Goal: Task Accomplishment & Management: Use online tool/utility

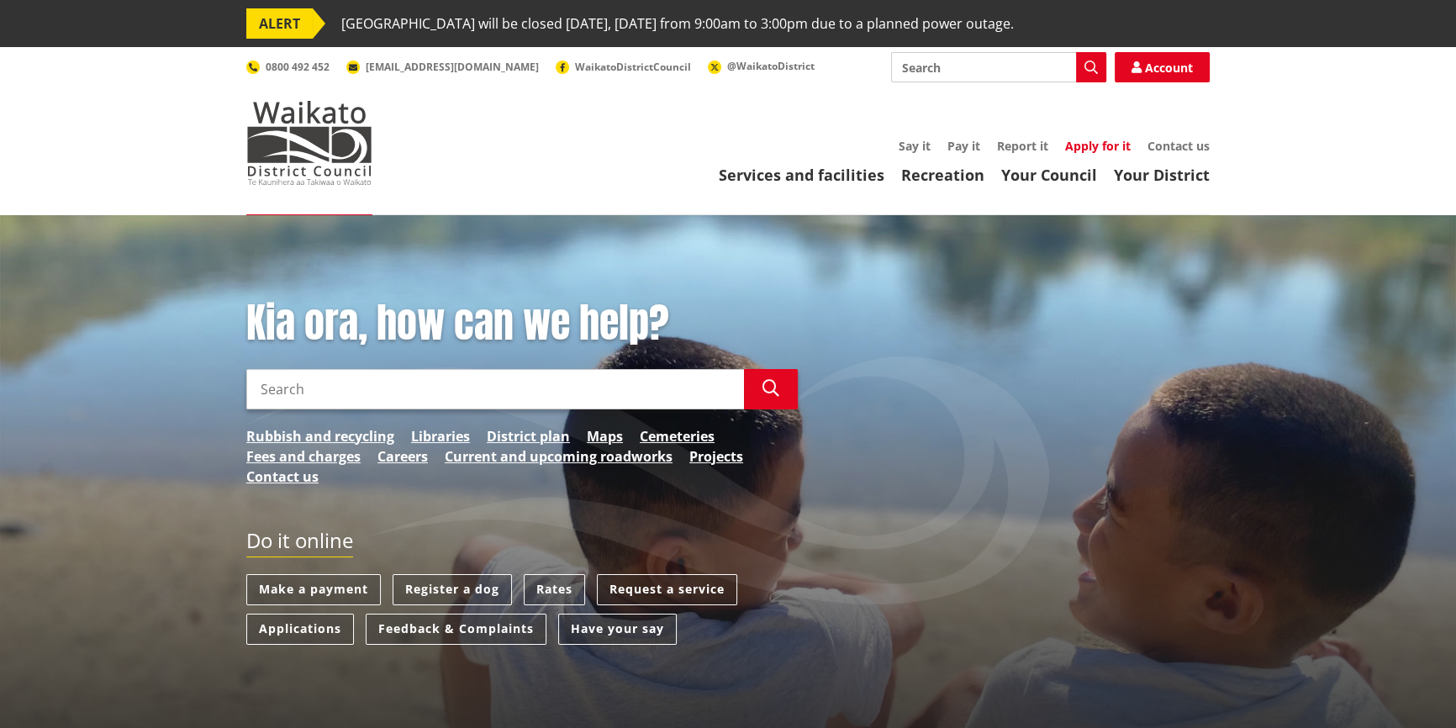
click at [1100, 148] on link "Apply for it" at bounding box center [1098, 146] width 66 height 16
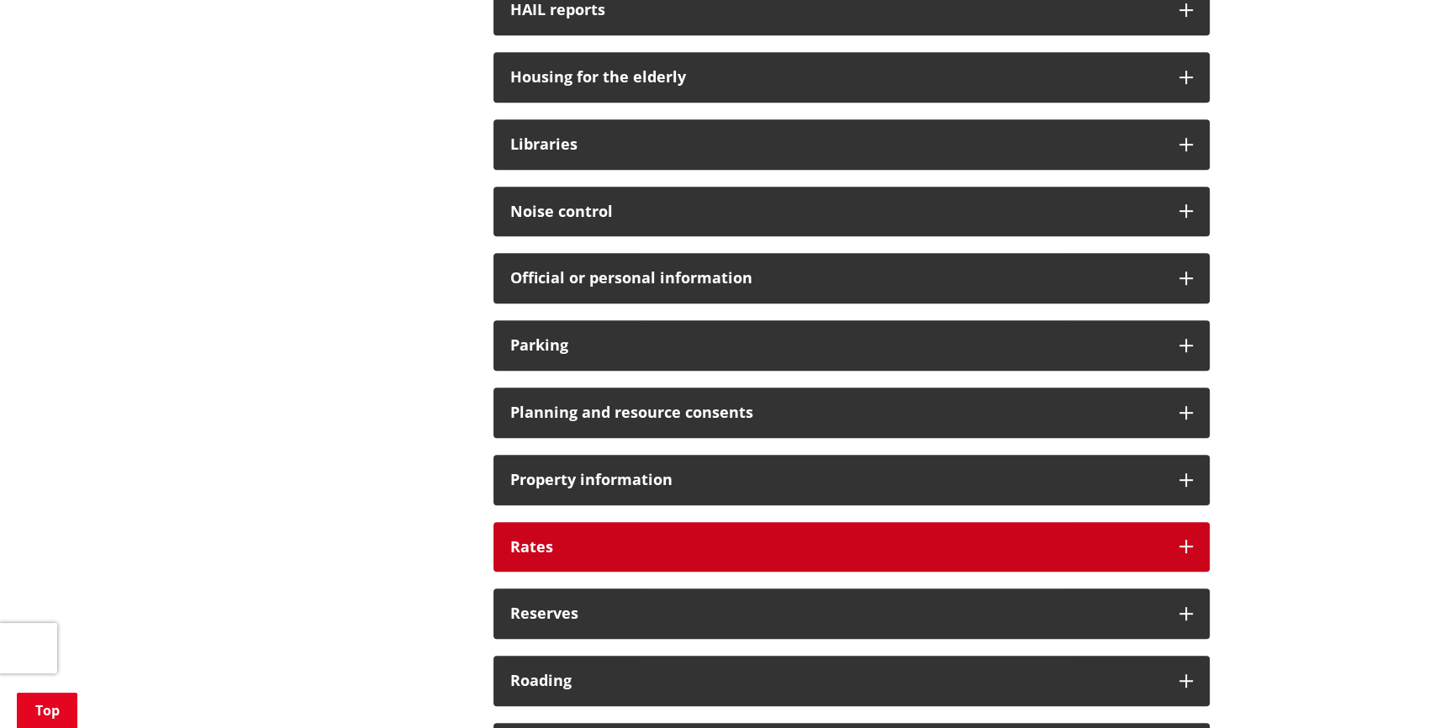
scroll to position [1069, 0]
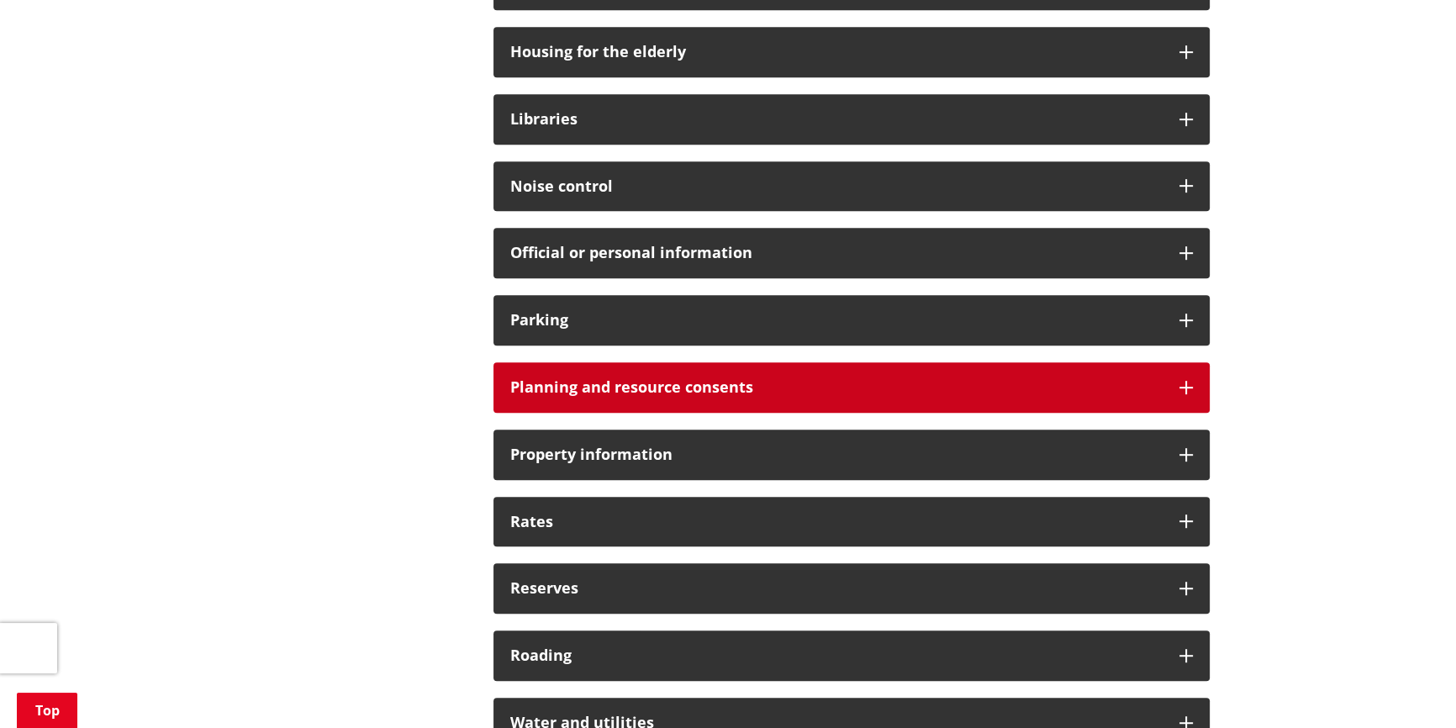
click at [619, 382] on h3 "Planning and resource consents" at bounding box center [836, 387] width 652 height 17
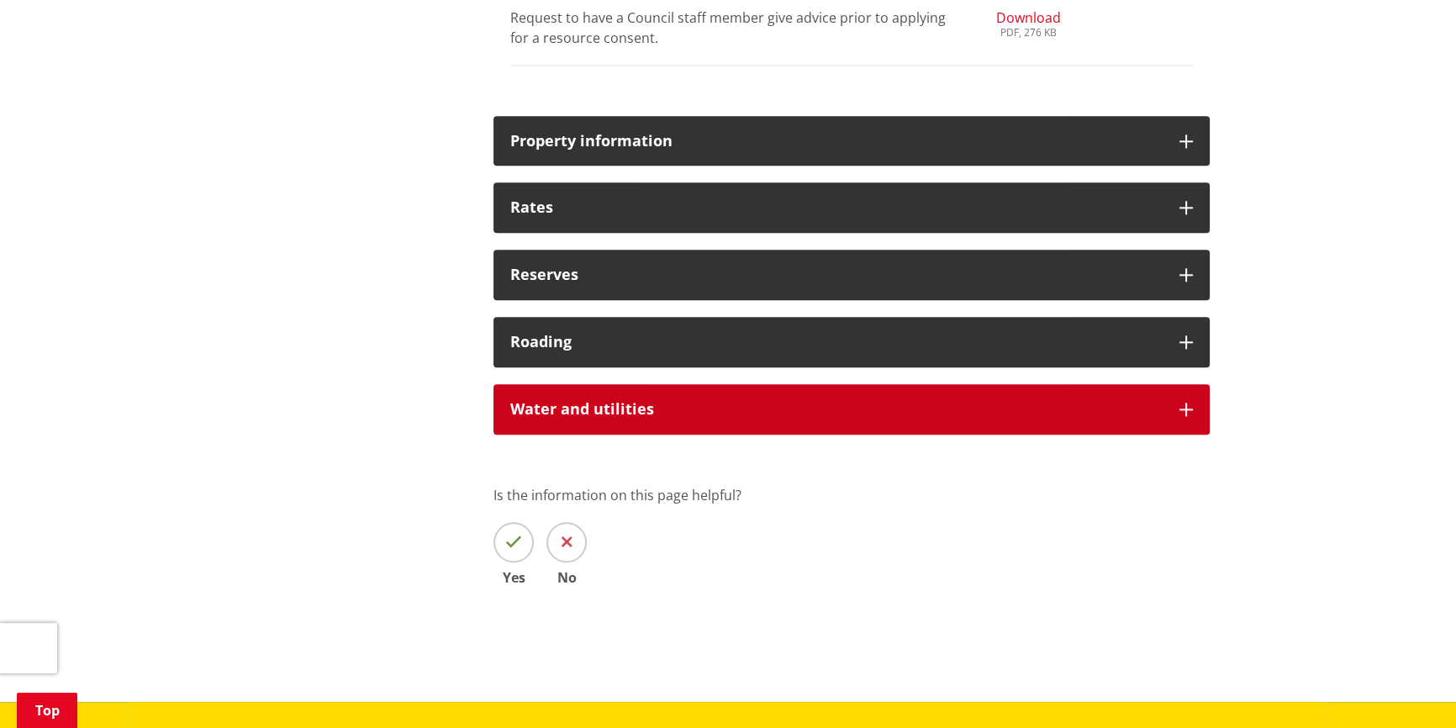
scroll to position [2445, 0]
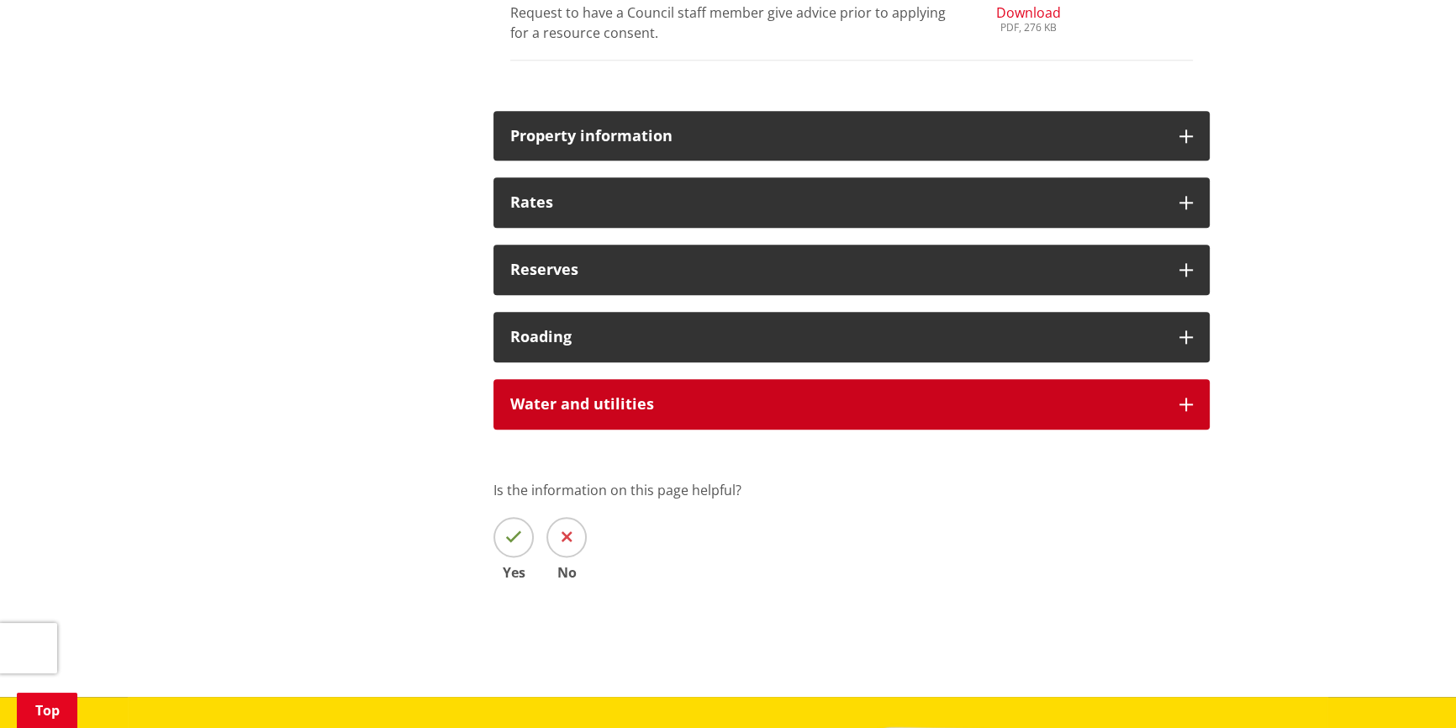
click at [635, 408] on h3 "Water and utilities" at bounding box center [836, 404] width 652 height 17
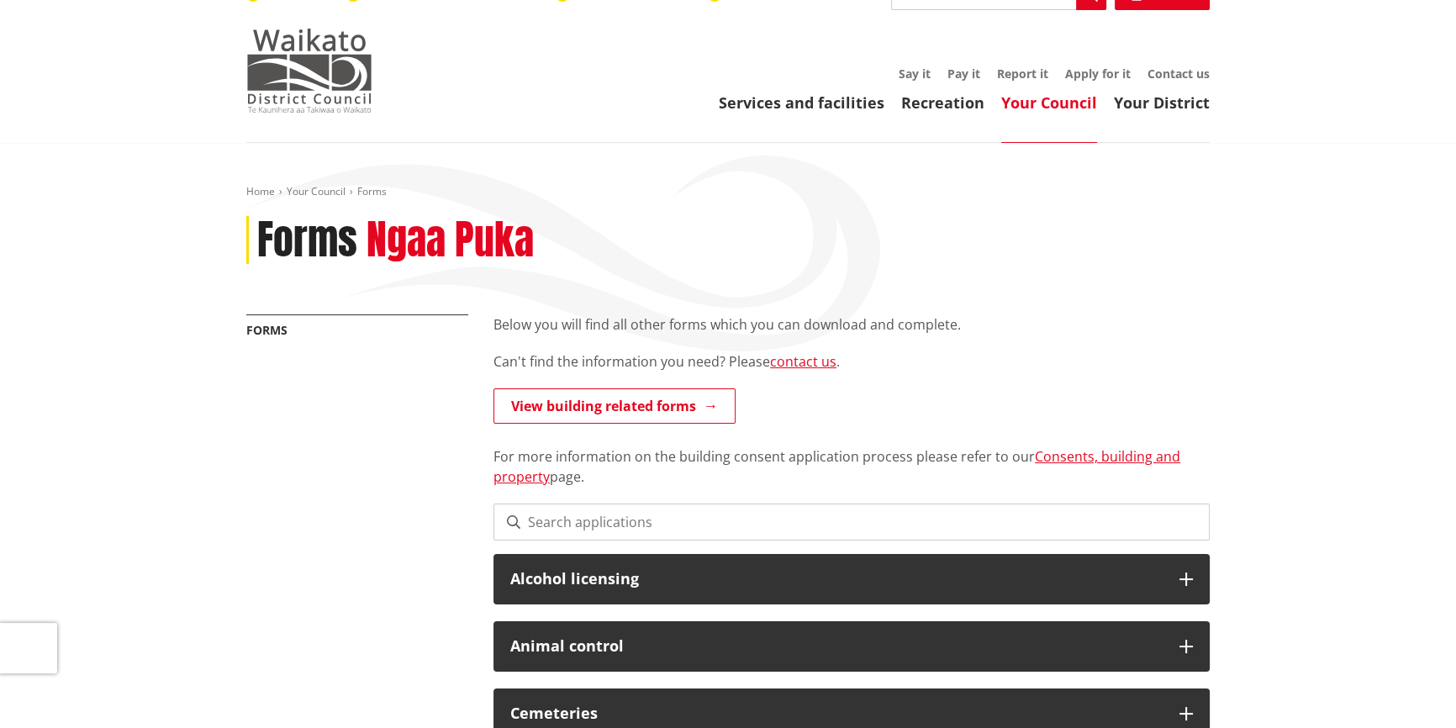
scroll to position [0, 0]
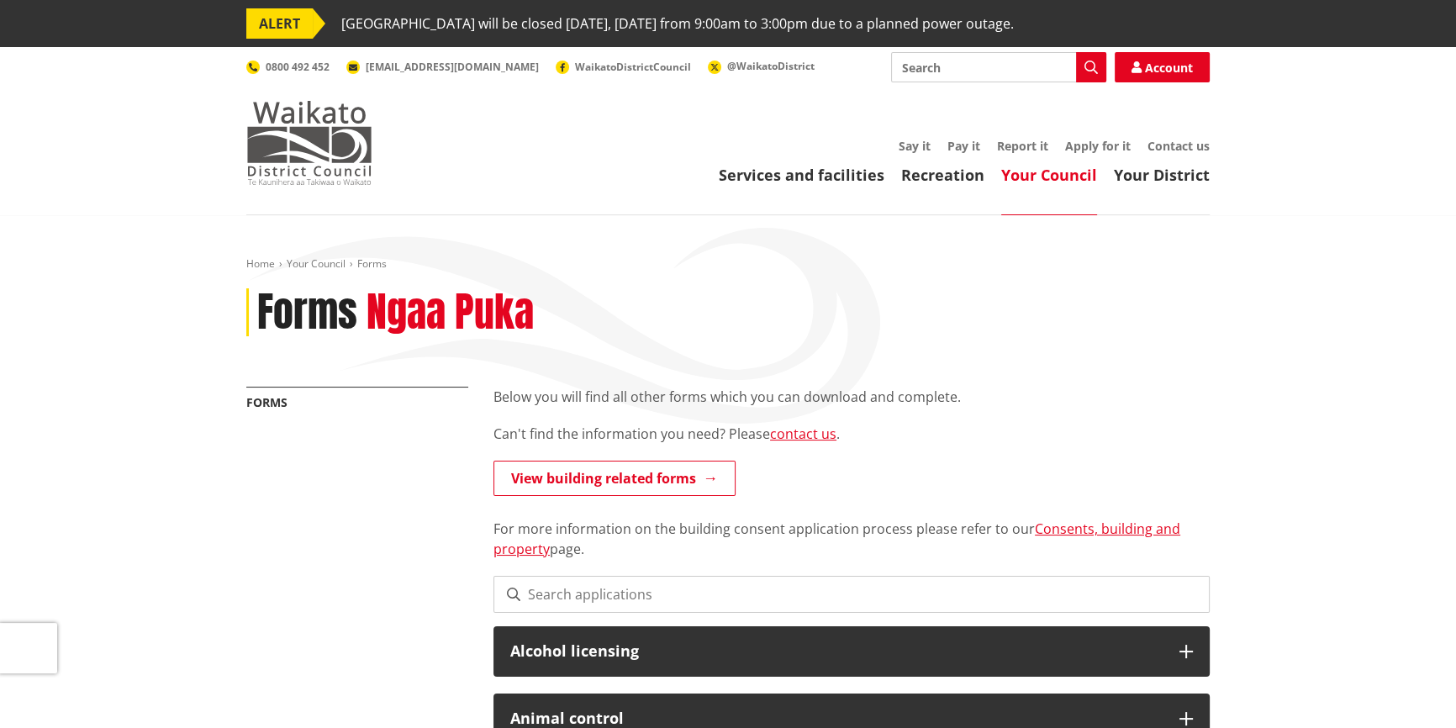
click at [289, 145] on img at bounding box center [309, 143] width 126 height 84
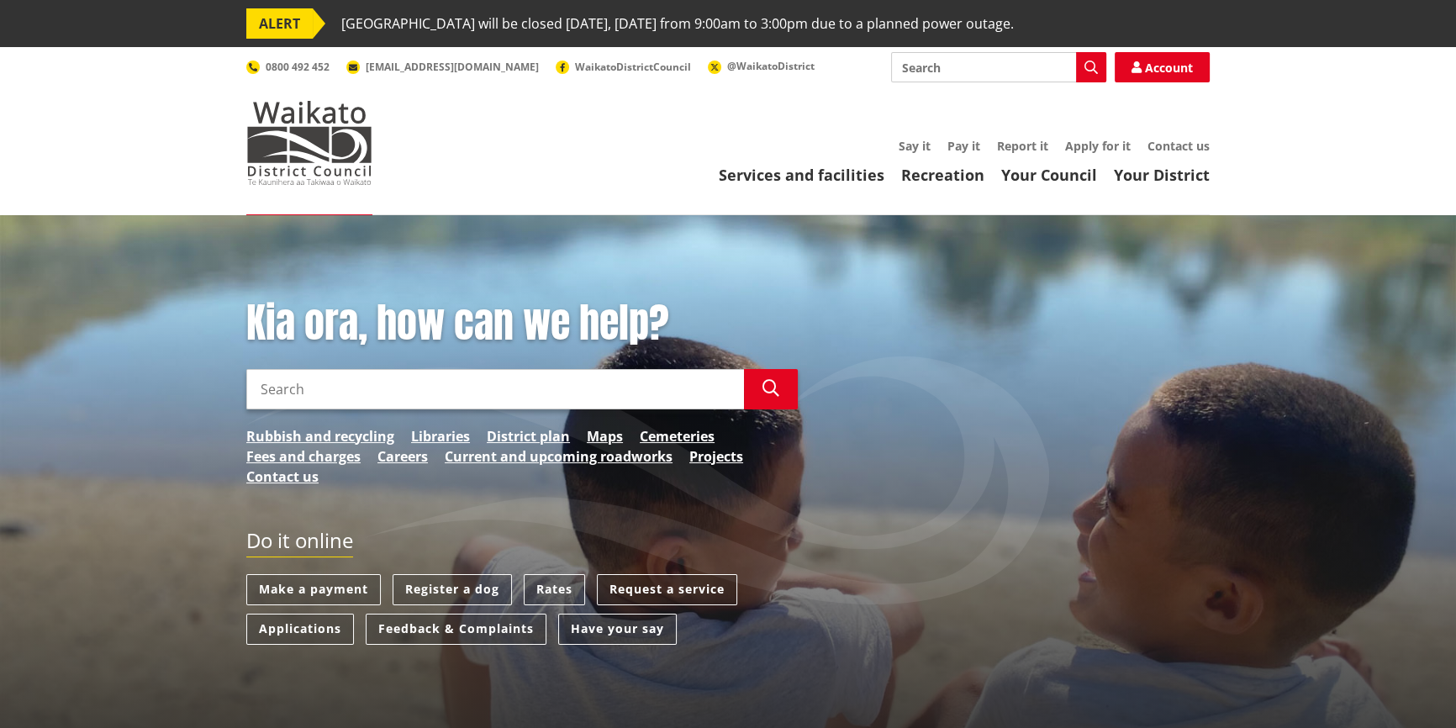
click at [956, 73] on input "Search" at bounding box center [998, 67] width 215 height 30
type input "north waikato water"
click at [1091, 61] on icon "button" at bounding box center [1090, 67] width 13 height 13
click at [1090, 64] on icon "button" at bounding box center [1090, 67] width 13 height 13
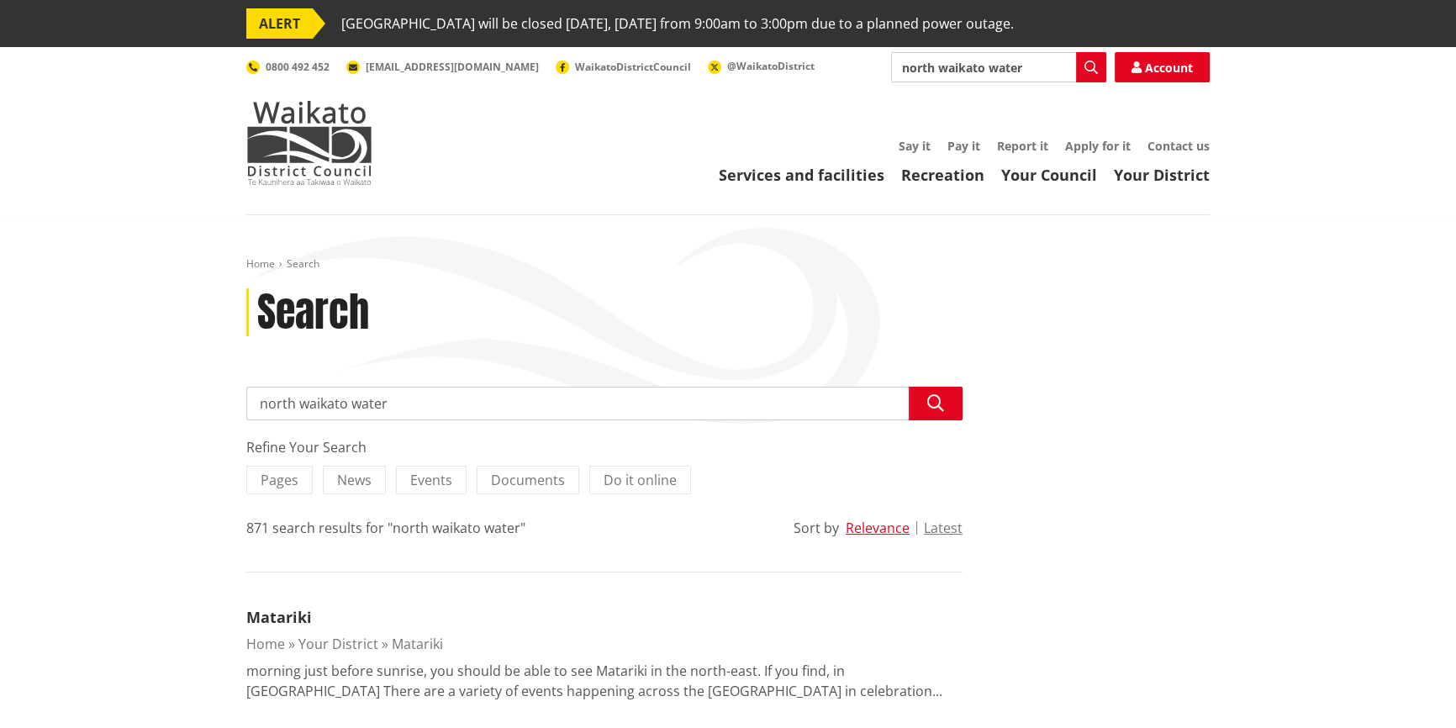
click at [398, 399] on input "north waikato water" at bounding box center [604, 404] width 716 height 34
drag, startPoint x: 399, startPoint y: 401, endPoint x: 181, endPoint y: 424, distance: 219.7
type input "water capacity"
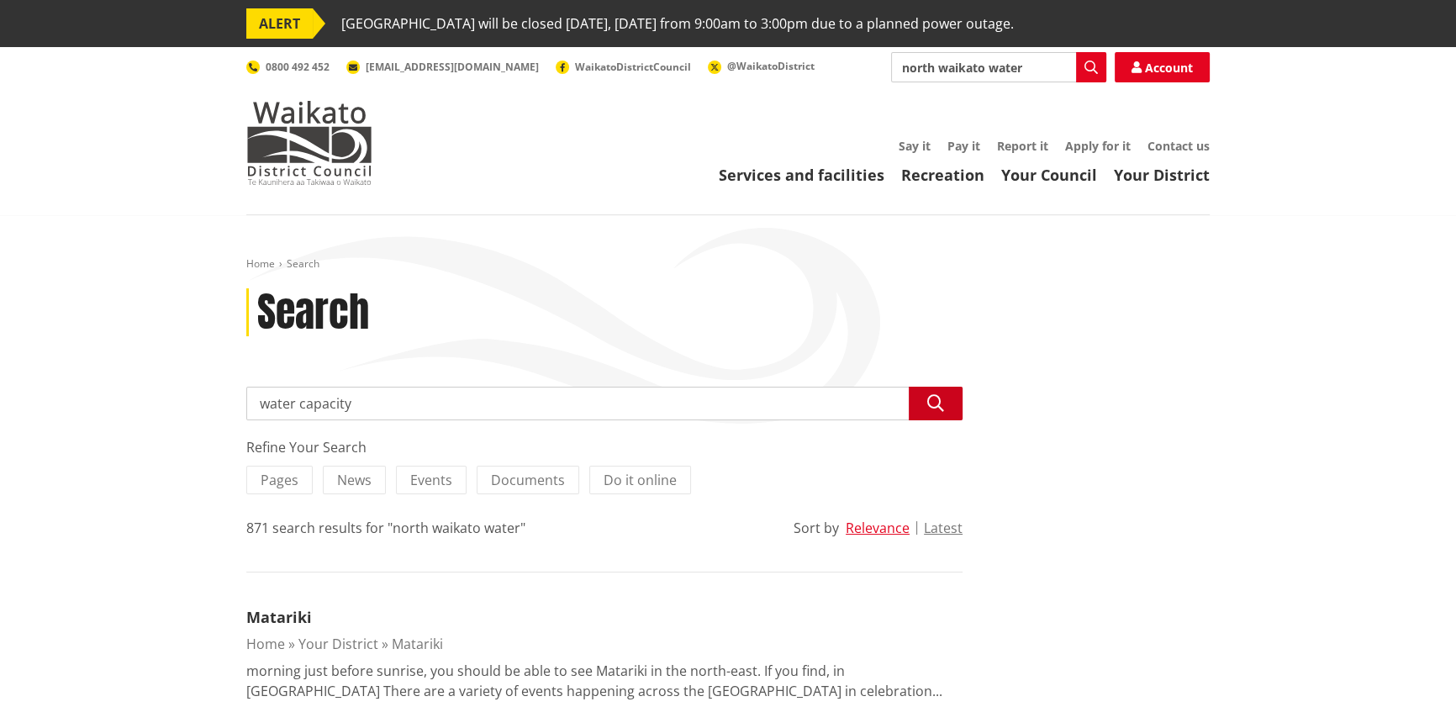
click at [946, 397] on button "Search" at bounding box center [935, 404] width 54 height 34
click at [935, 410] on icon "button" at bounding box center [935, 403] width 17 height 17
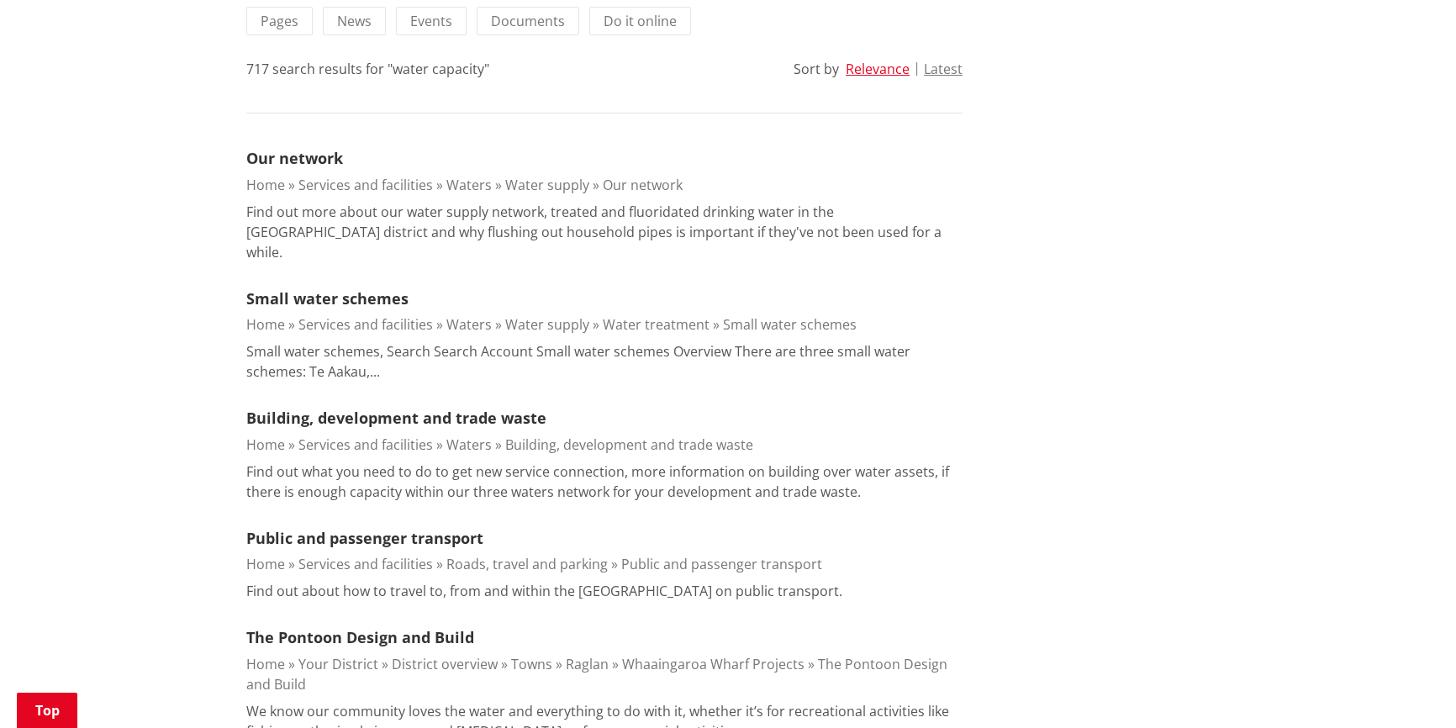
scroll to position [458, 0]
click at [297, 156] on link "Our network" at bounding box center [294, 159] width 97 height 20
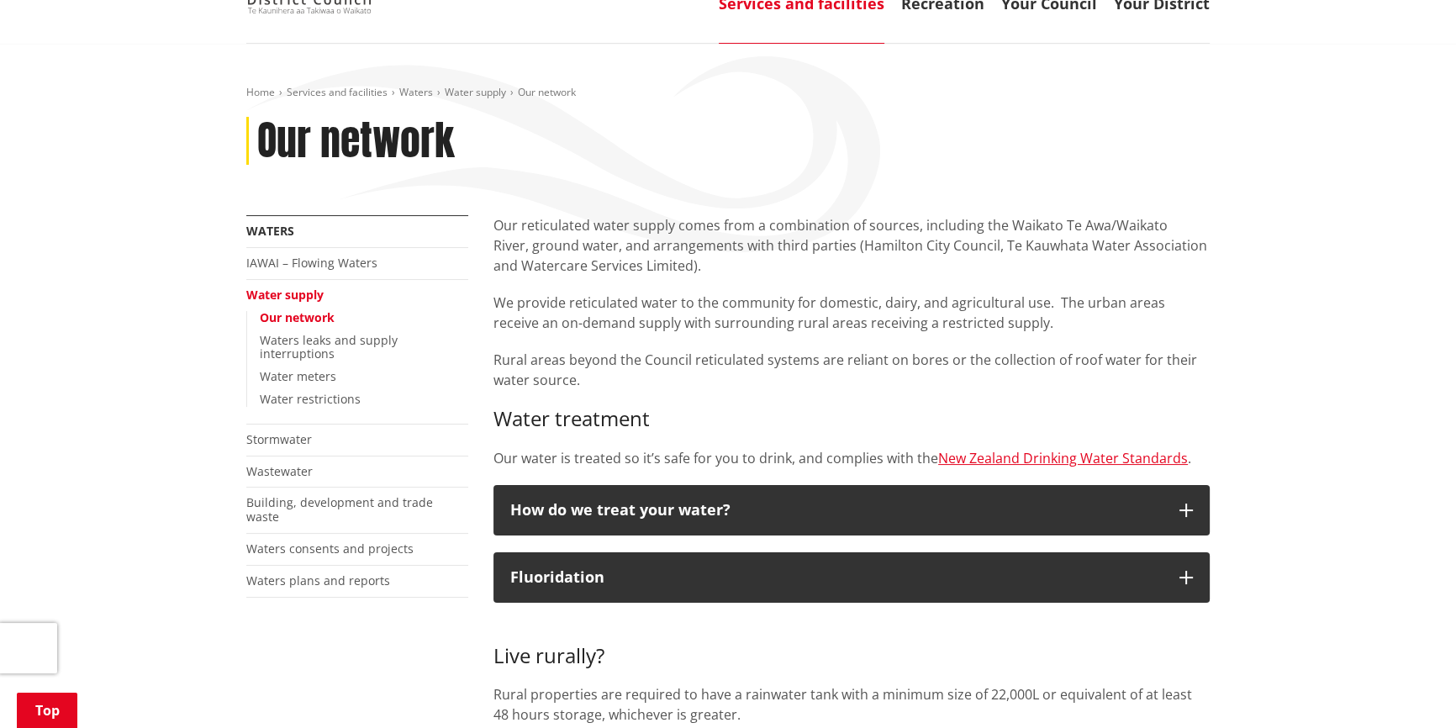
scroll to position [76, 0]
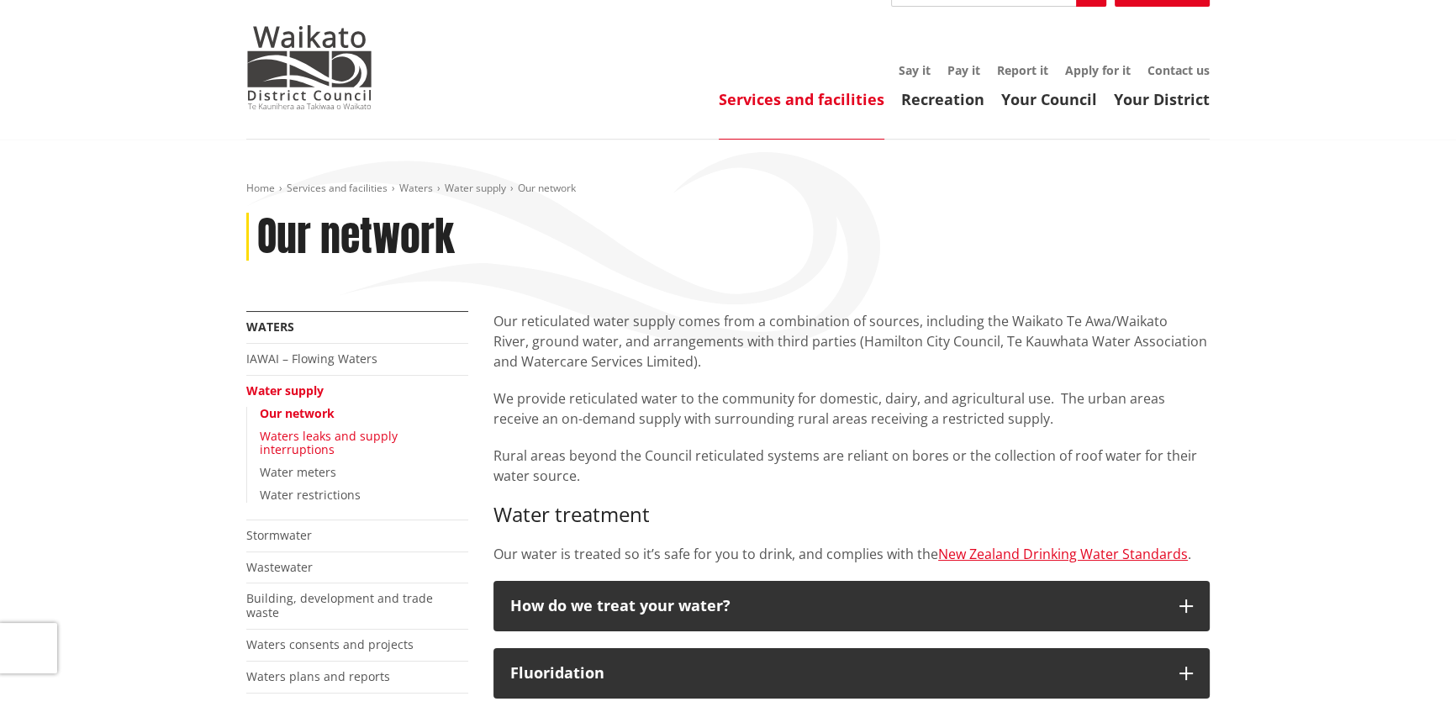
click at [330, 434] on link "Waters leaks and supply interruptions" at bounding box center [329, 443] width 138 height 30
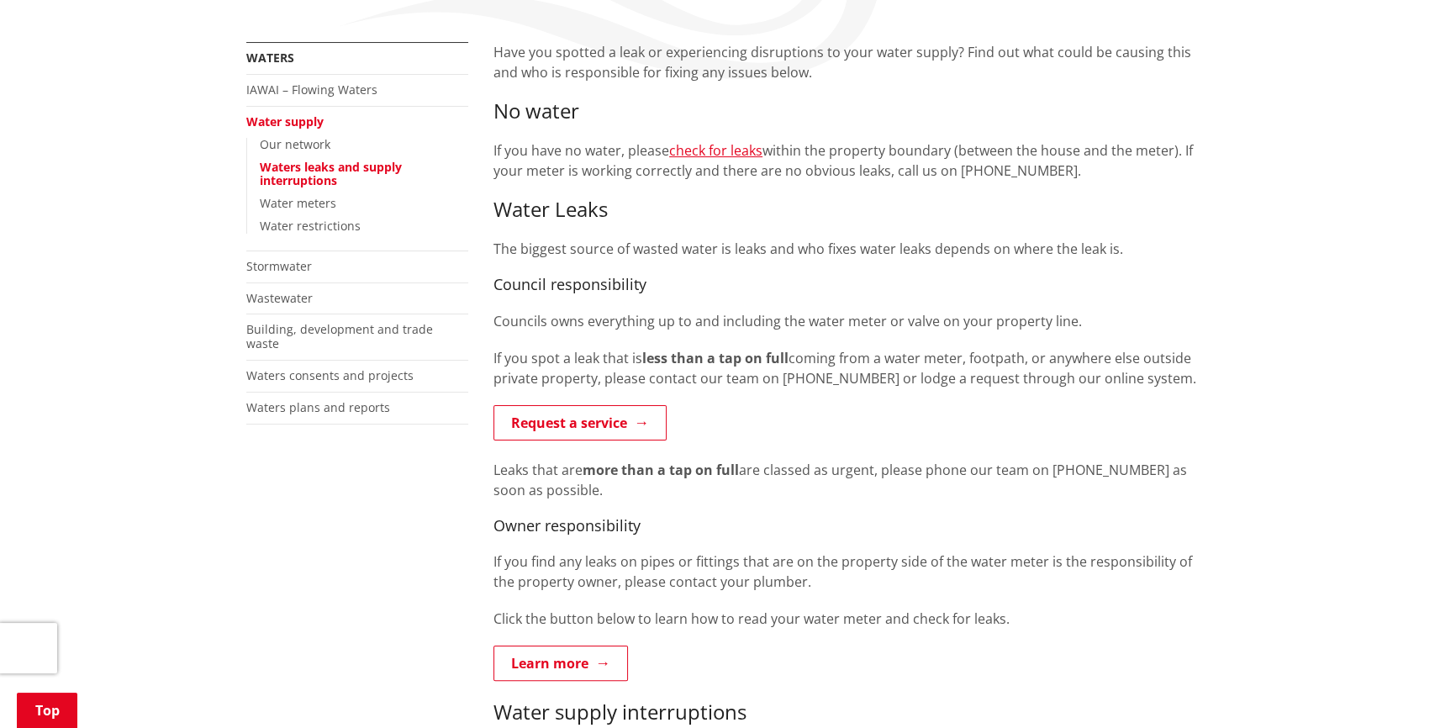
scroll to position [382, 0]
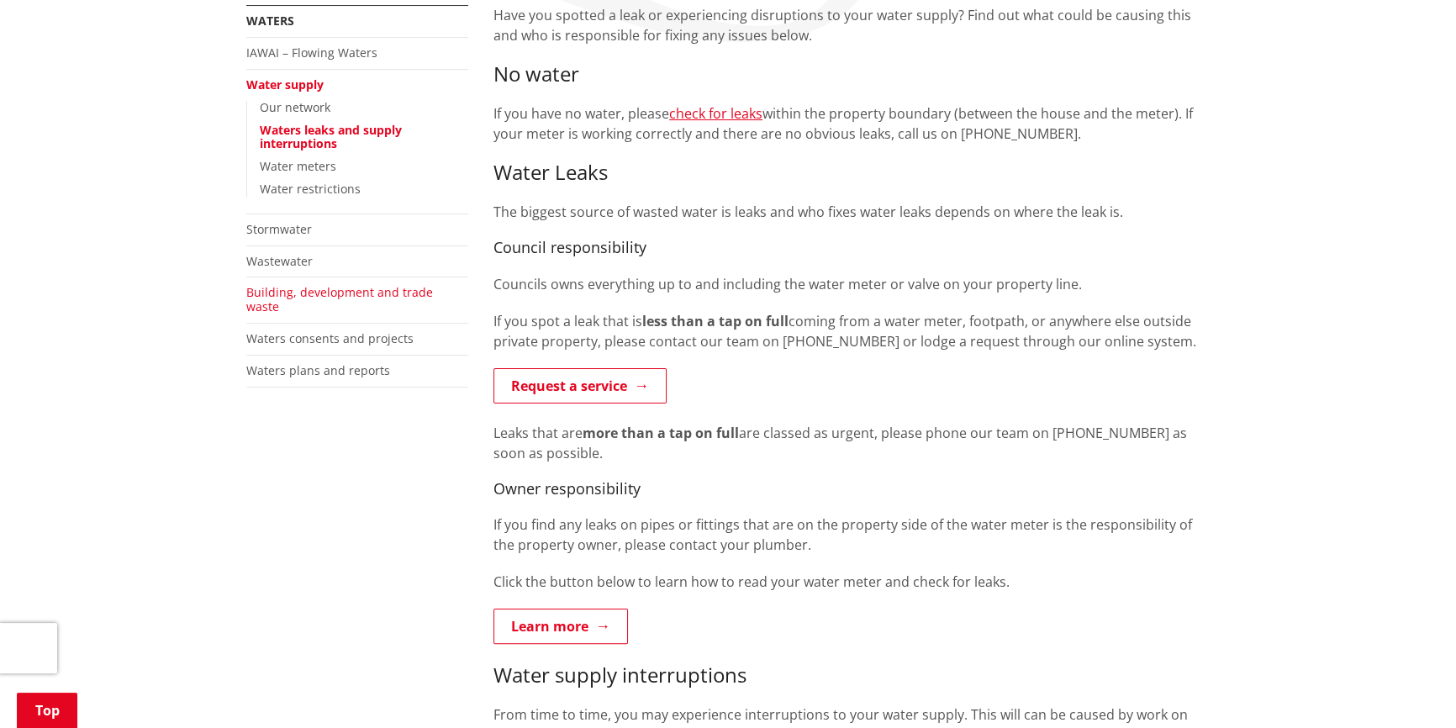
click at [301, 293] on link "Building, development and trade waste" at bounding box center [339, 299] width 187 height 30
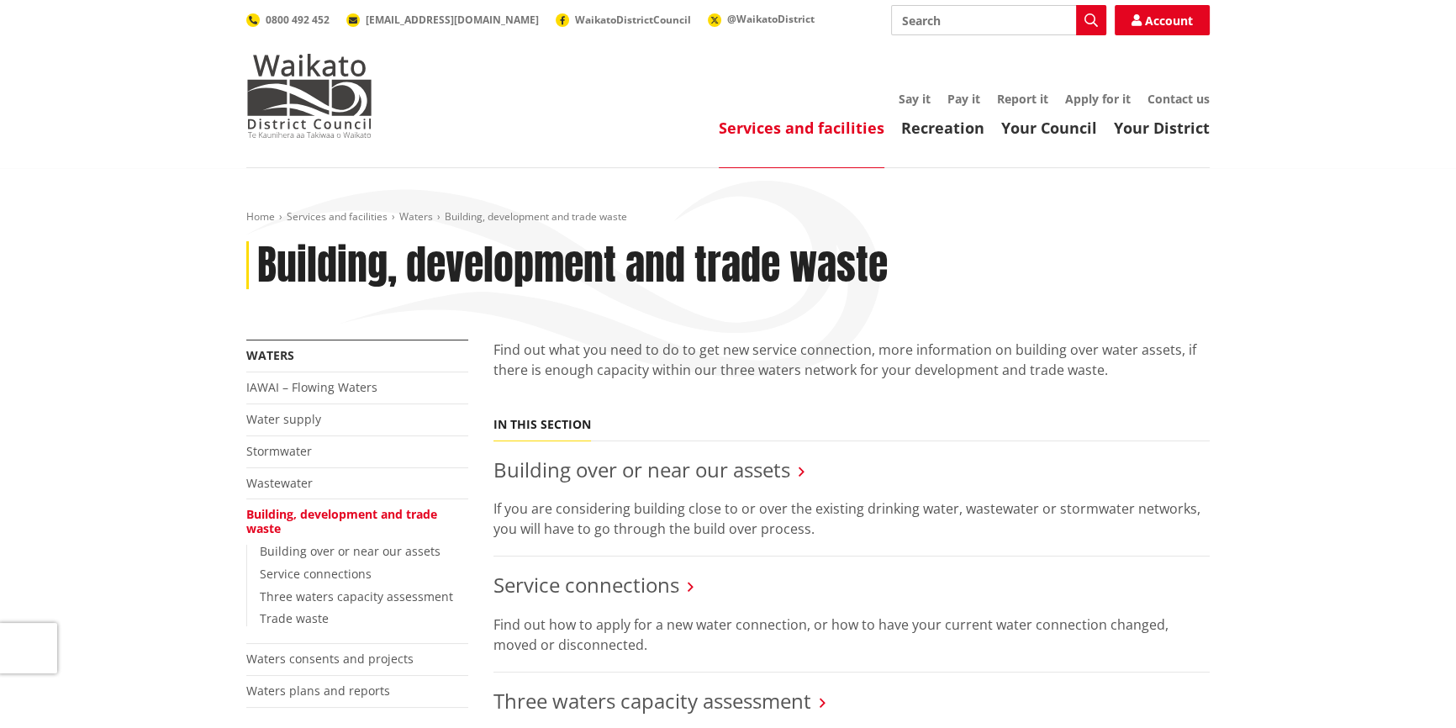
click at [959, 19] on input "Search" at bounding box center [998, 20] width 215 height 30
type input "tuakau water"
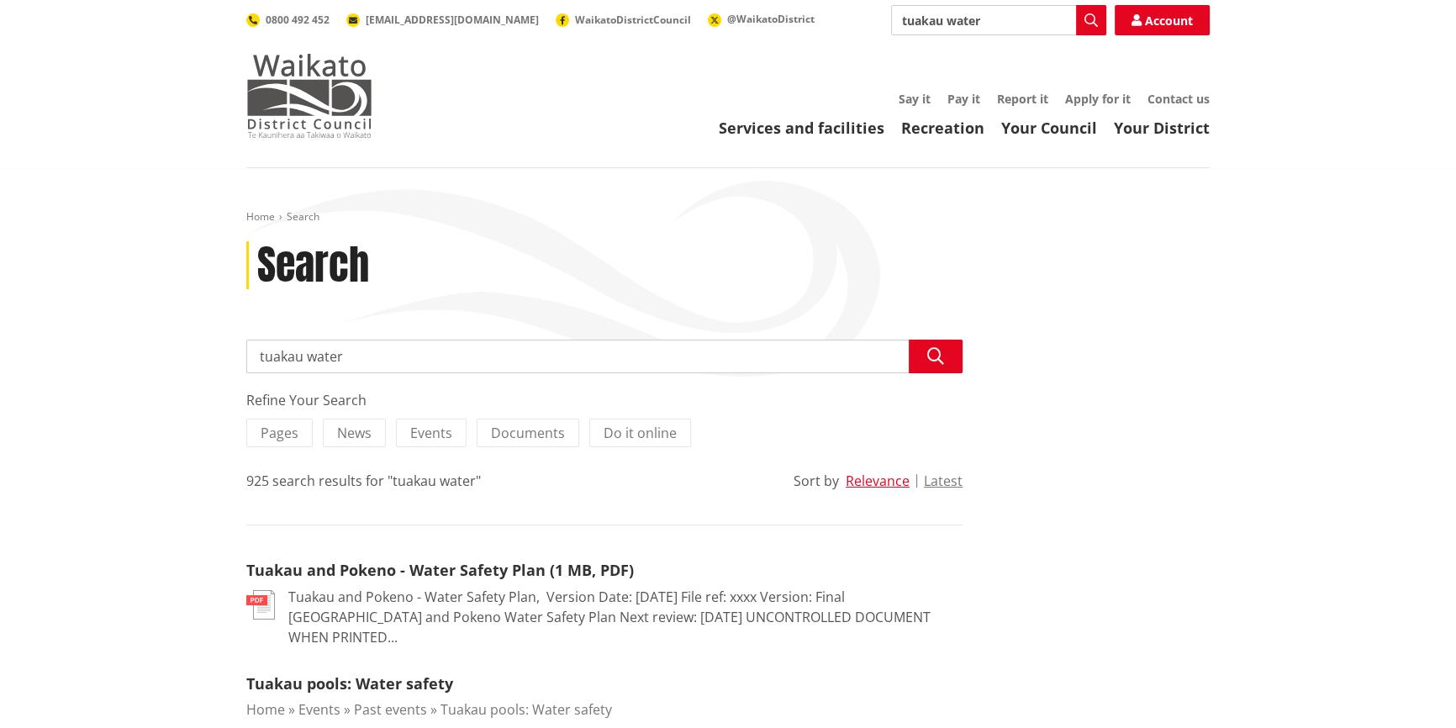
click at [291, 77] on img at bounding box center [309, 96] width 126 height 84
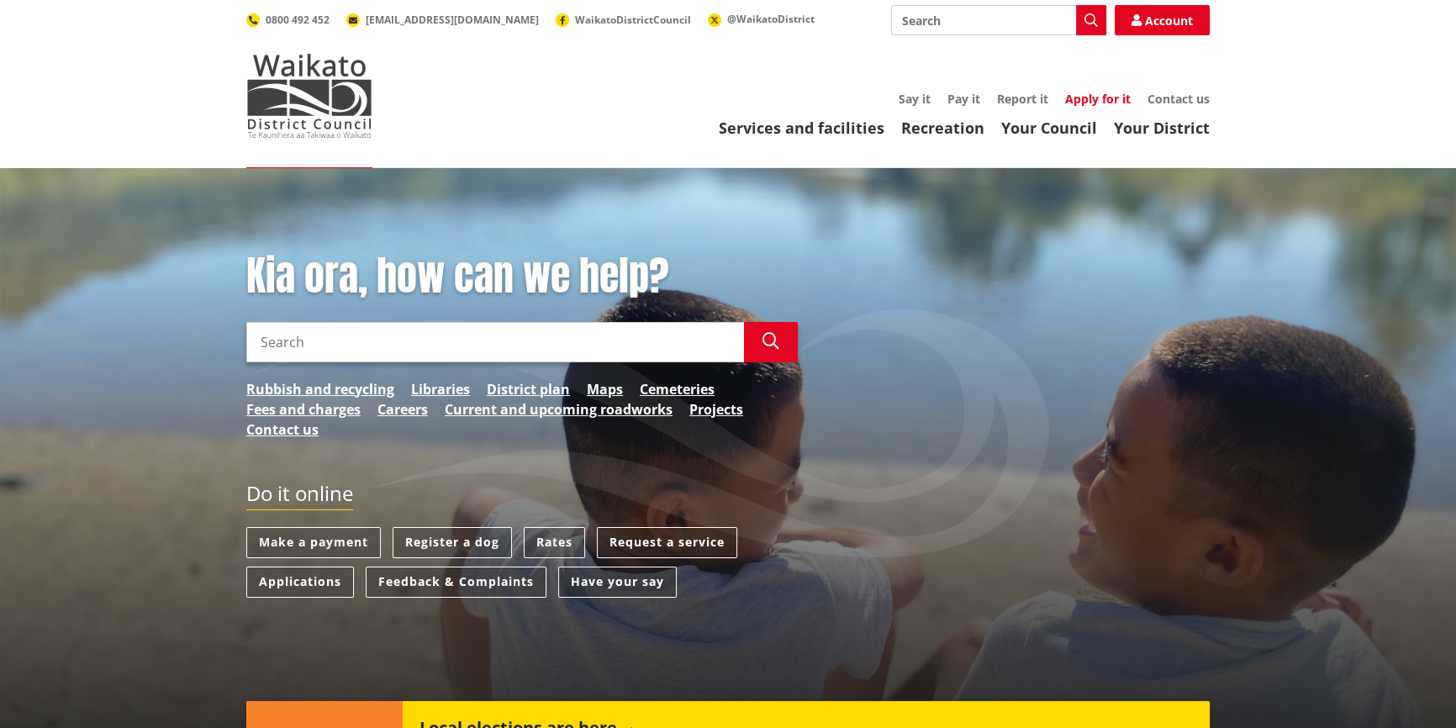
click at [1103, 100] on link "Apply for it" at bounding box center [1098, 99] width 66 height 16
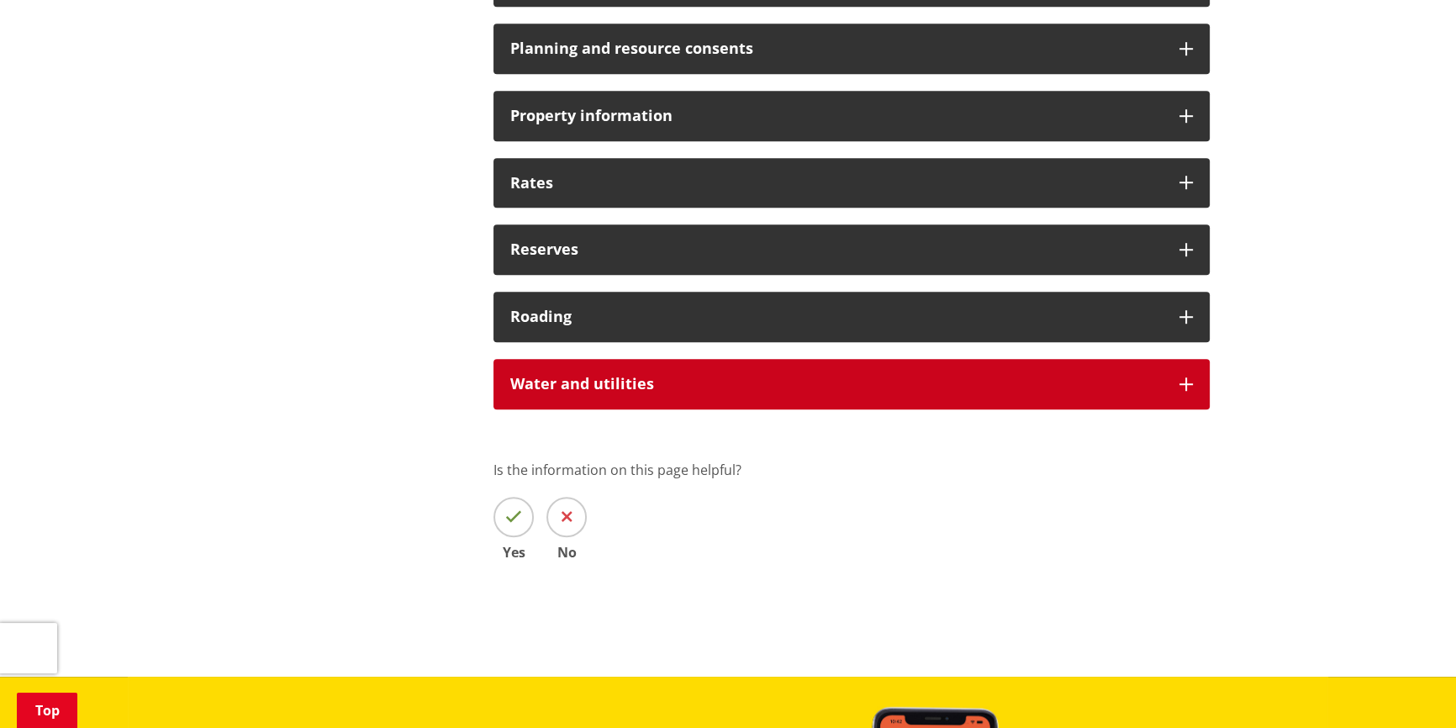
scroll to position [1375, 0]
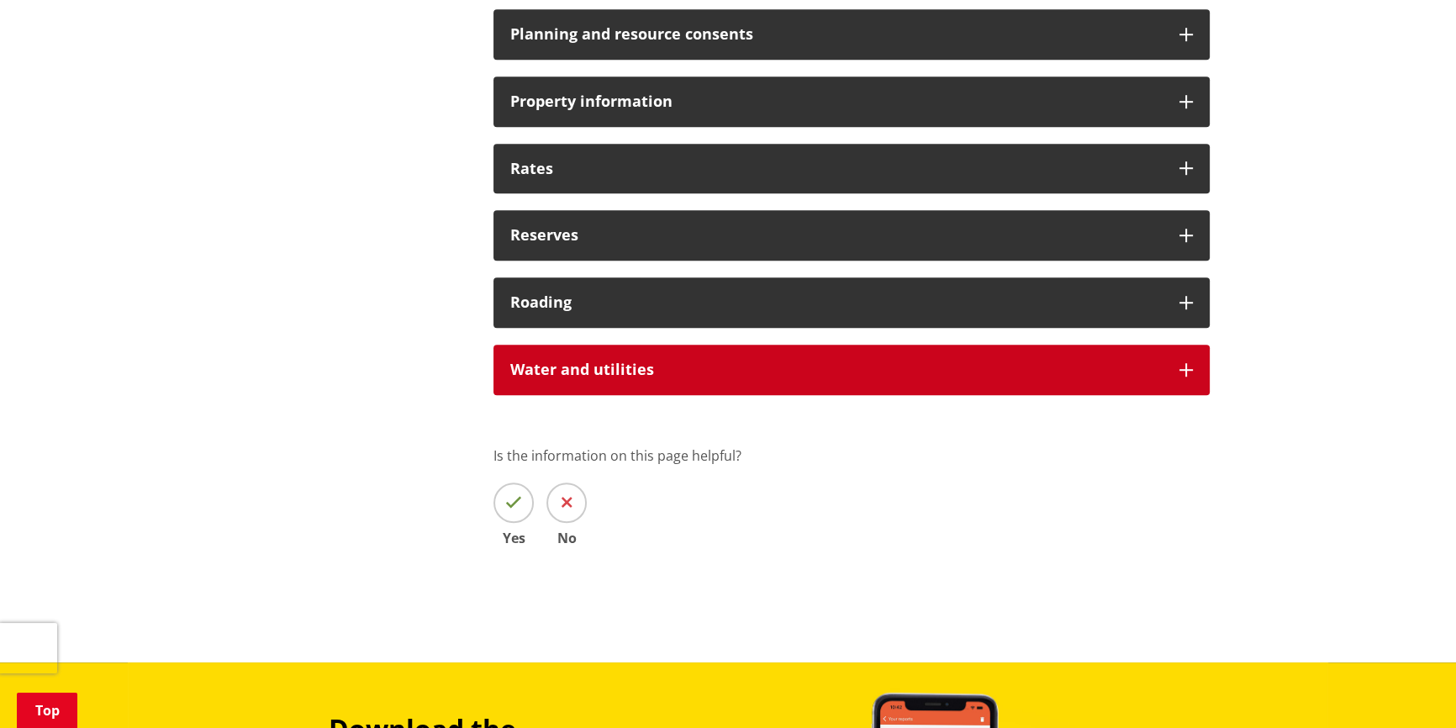
click at [795, 374] on h3 "Water and utilities" at bounding box center [836, 369] width 652 height 17
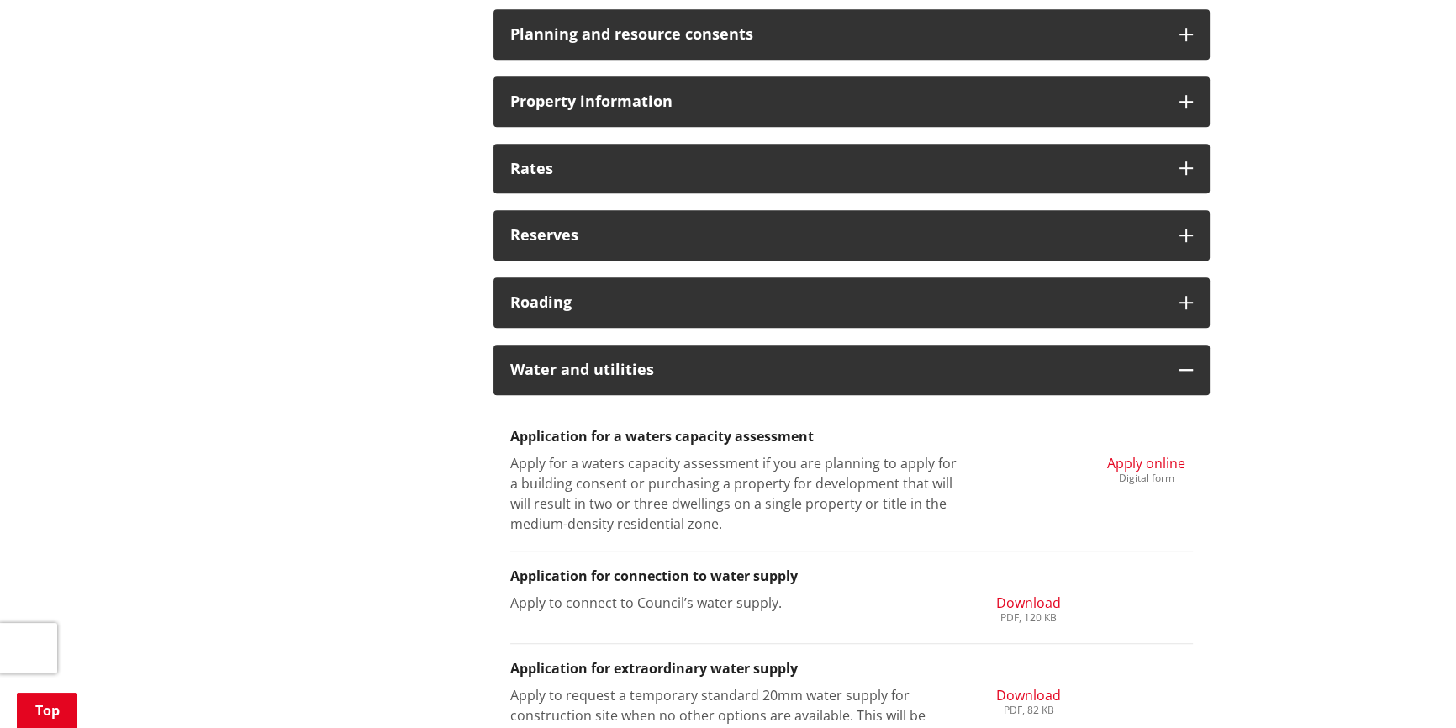
click at [1127, 465] on span "Apply online" at bounding box center [1146, 463] width 78 height 18
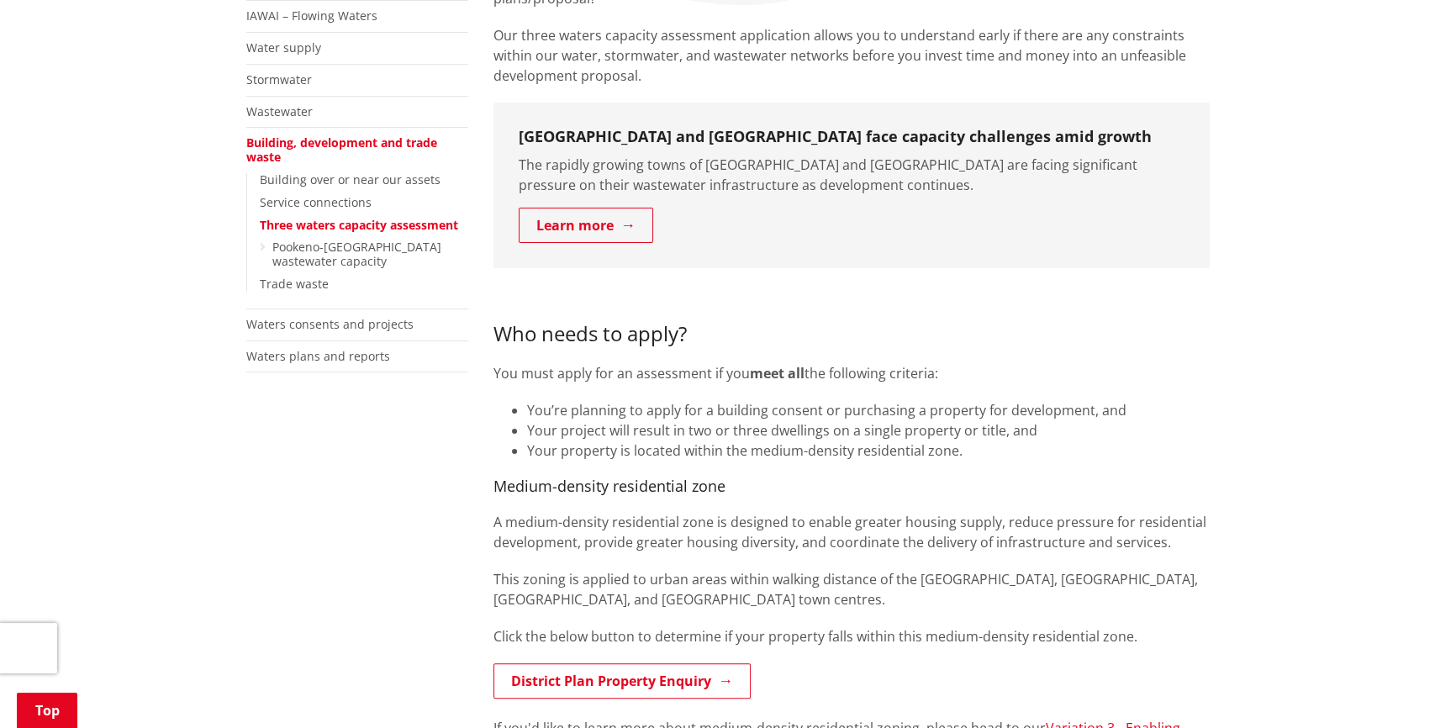
scroll to position [382, 0]
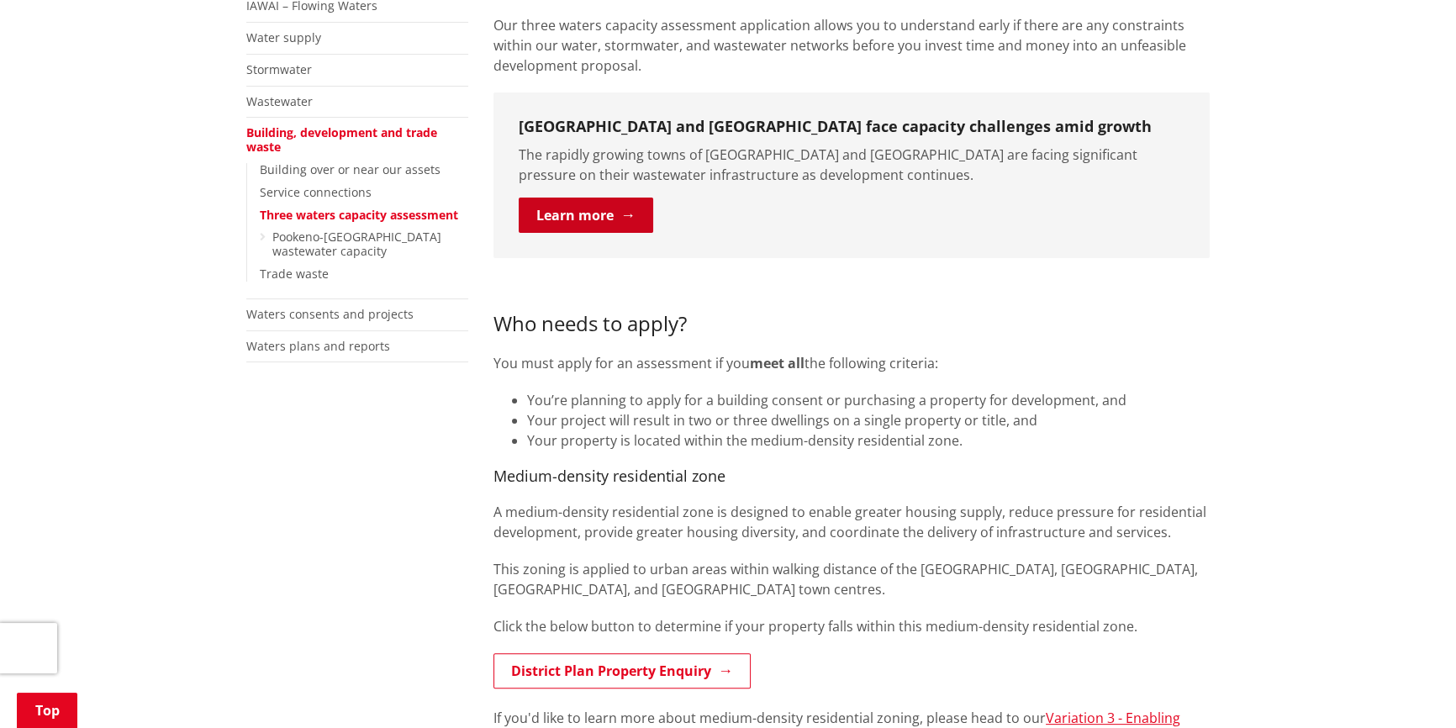
click at [641, 211] on link "Learn more" at bounding box center [586, 214] width 134 height 35
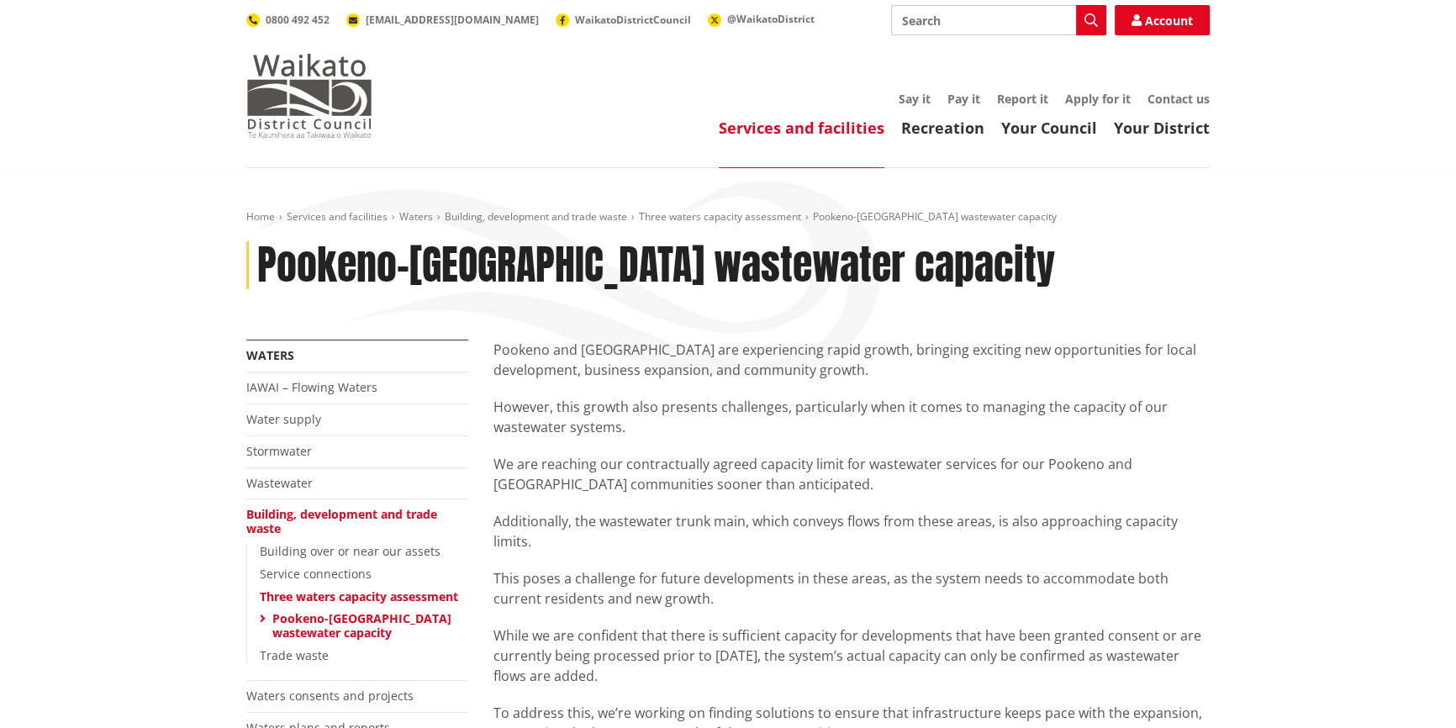
click at [311, 90] on img at bounding box center [309, 96] width 126 height 84
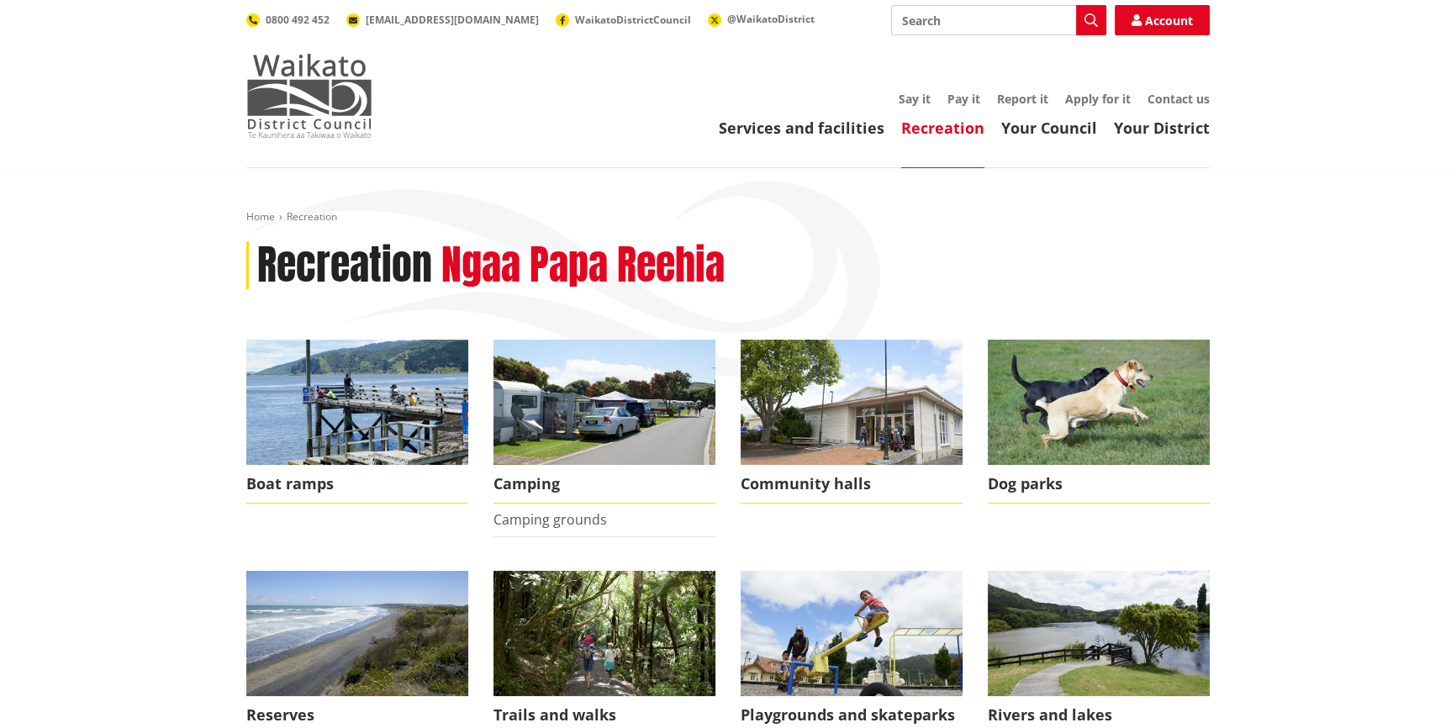
click at [345, 92] on img at bounding box center [309, 96] width 126 height 84
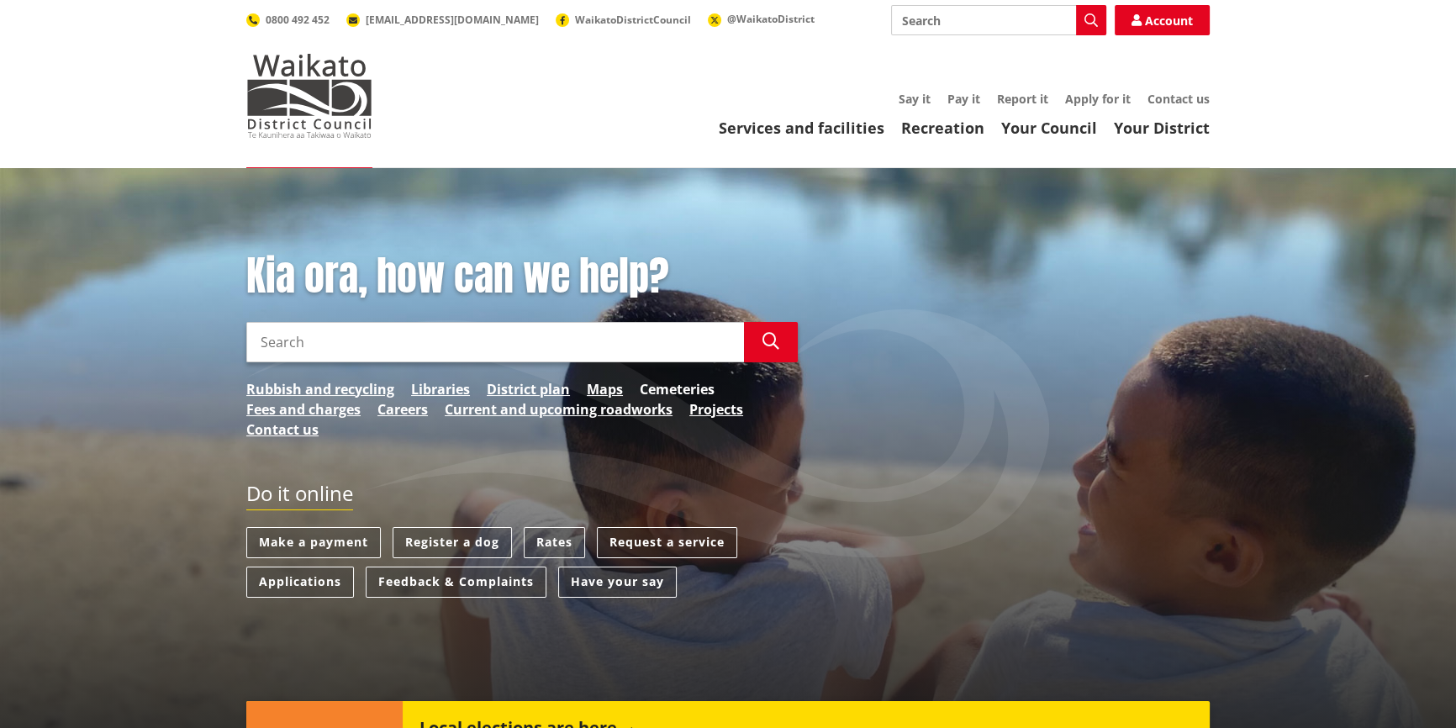
click at [661, 387] on link "Cemeteries" at bounding box center [677, 389] width 75 height 20
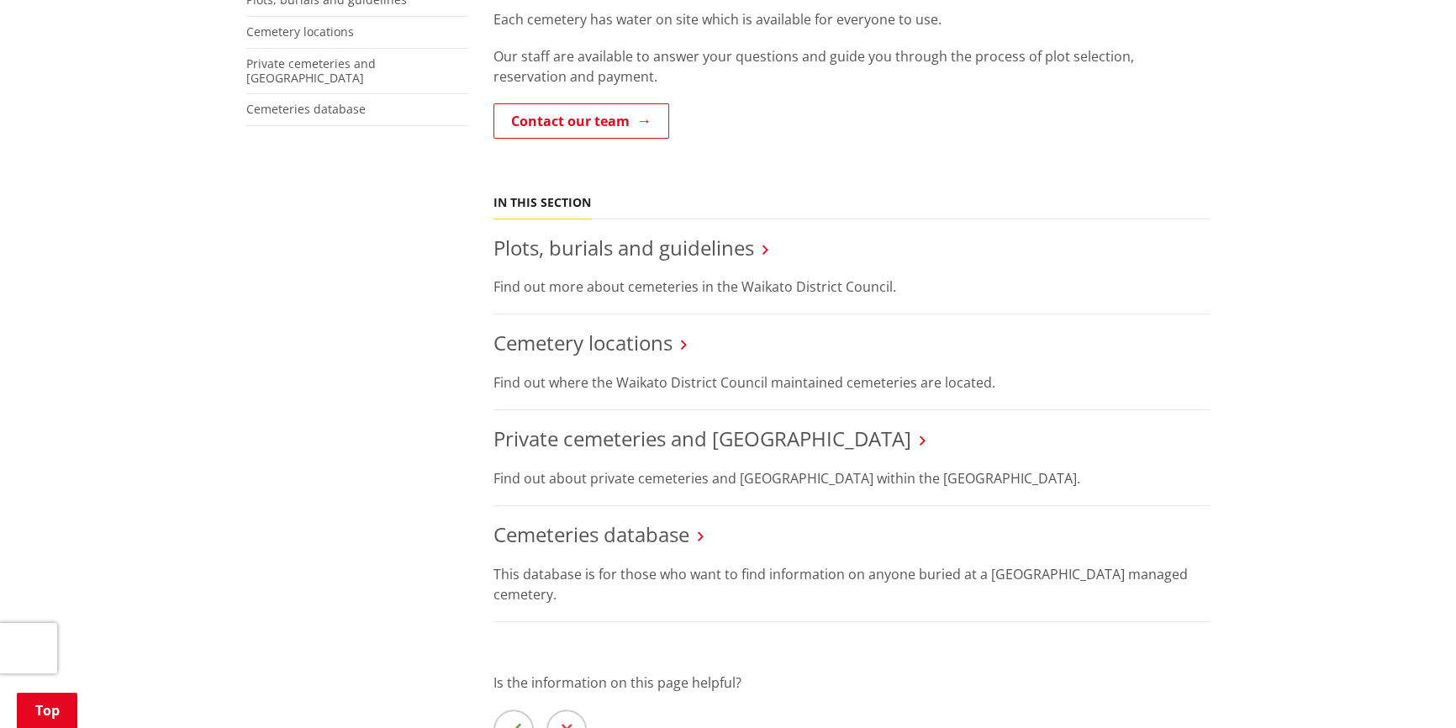
scroll to position [534, 0]
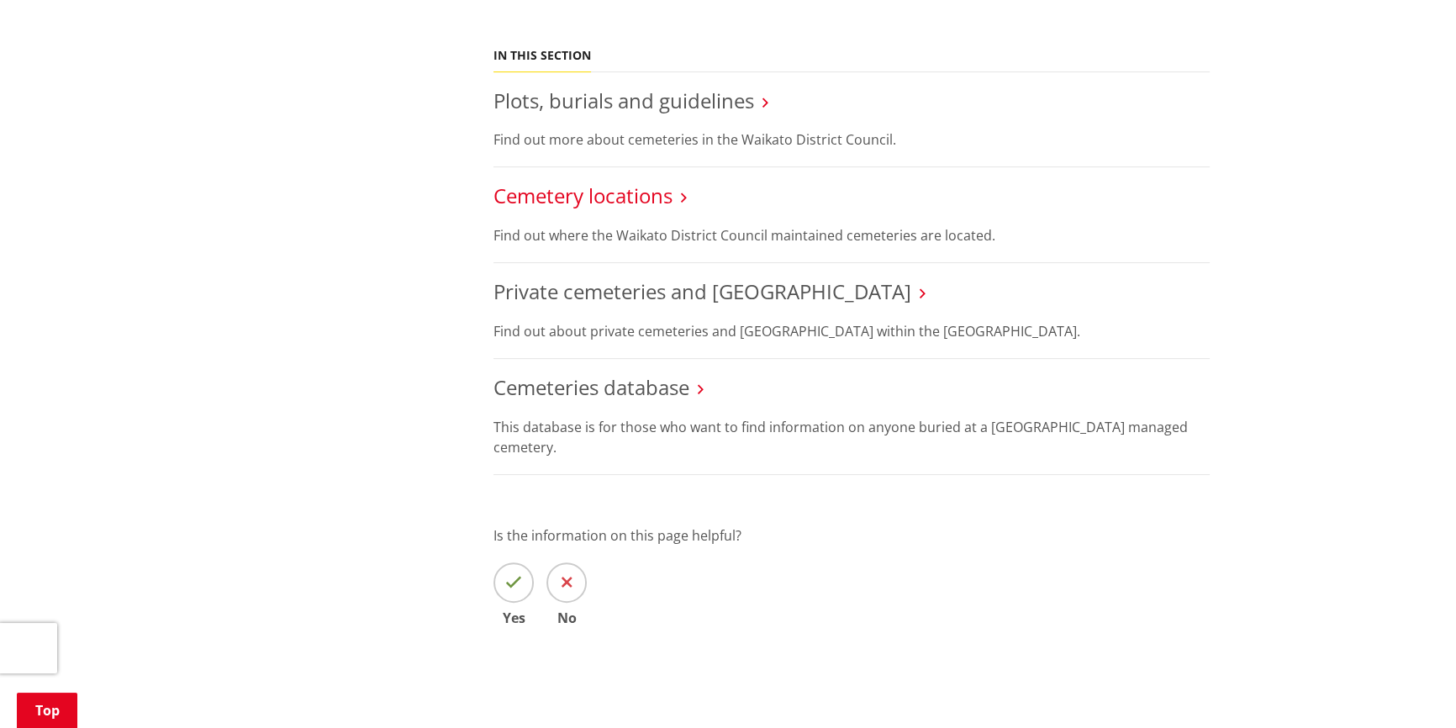
click at [632, 208] on link "Cemetery locations" at bounding box center [582, 196] width 179 height 28
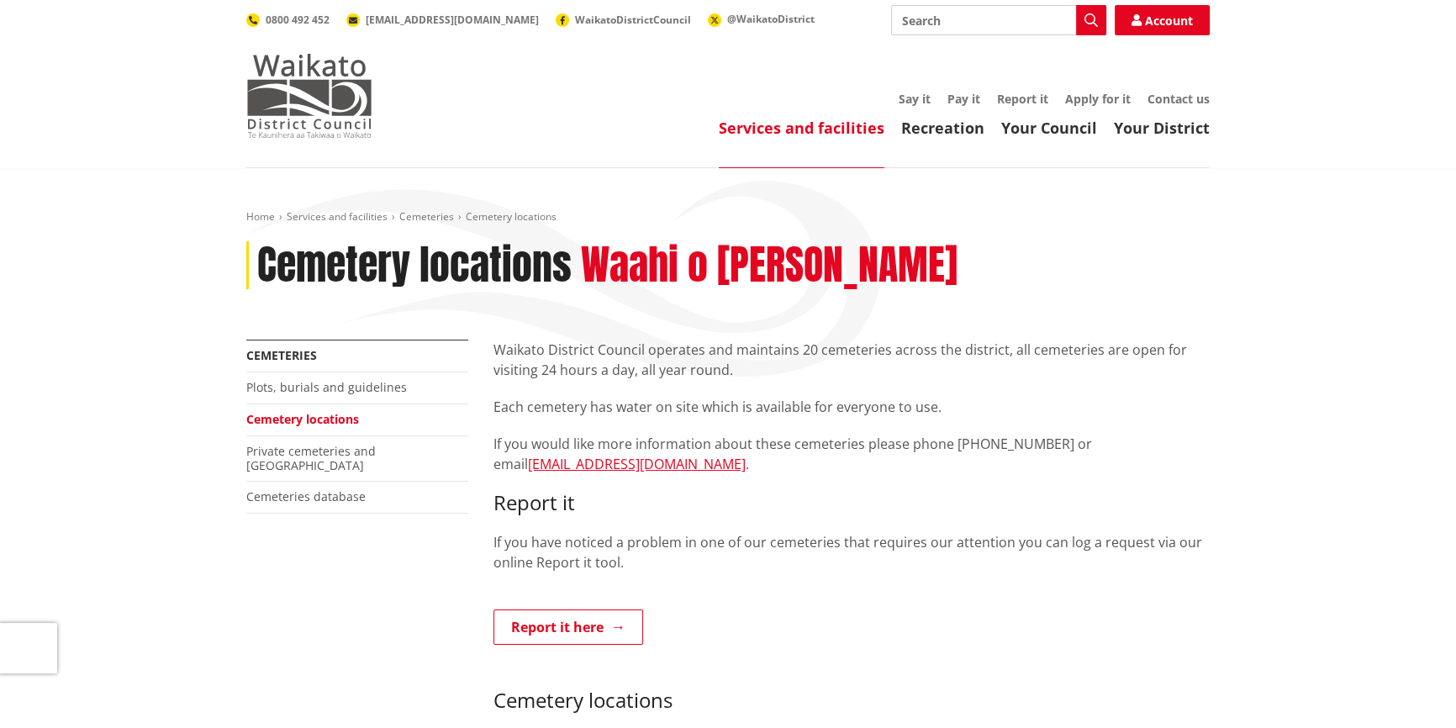
click at [328, 110] on img at bounding box center [309, 96] width 126 height 84
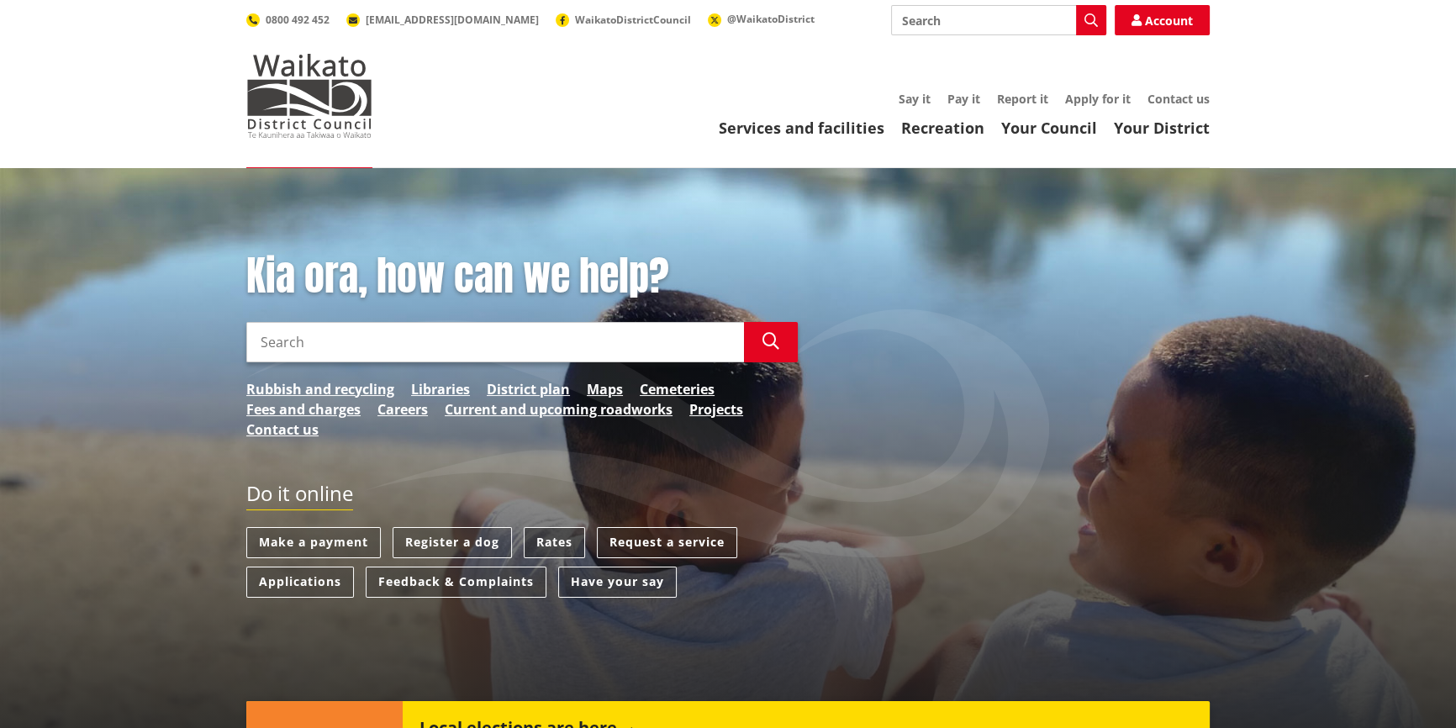
click at [559, 540] on link "Rates" at bounding box center [554, 542] width 61 height 31
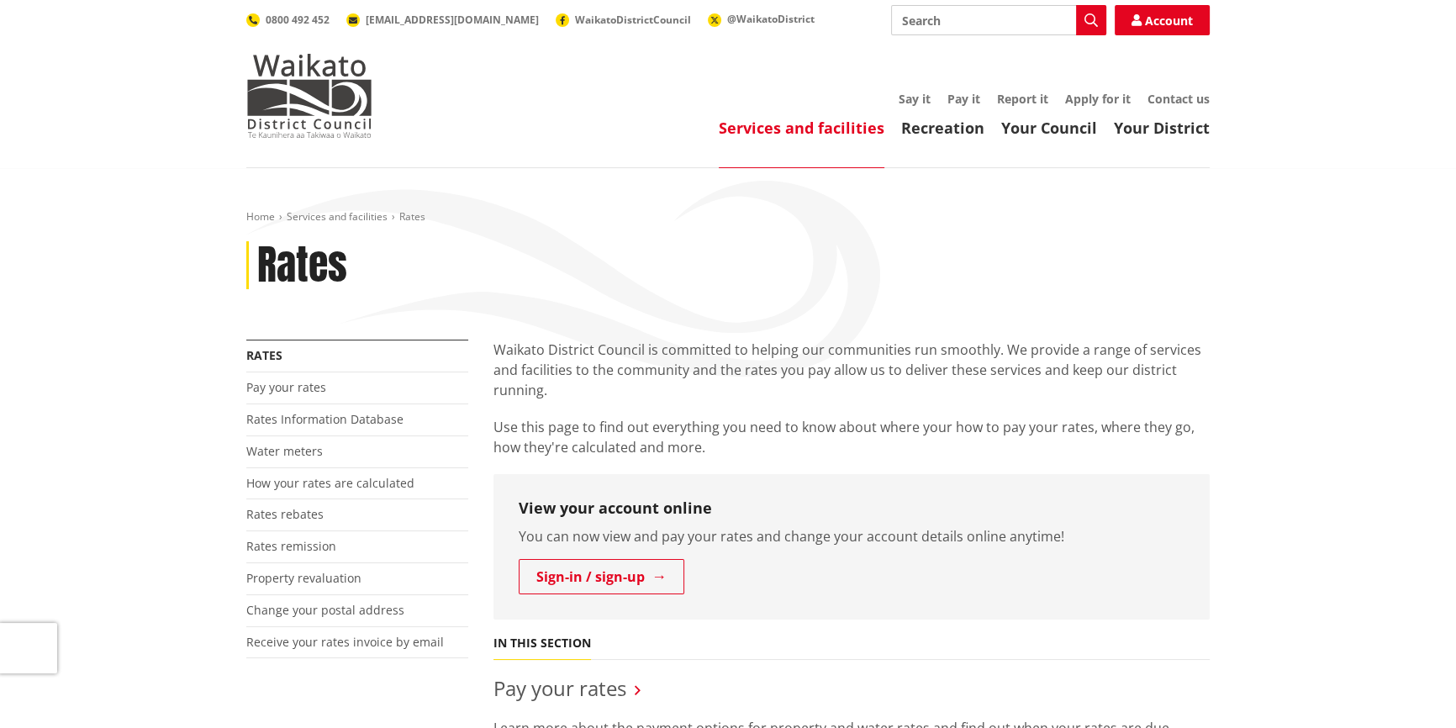
scroll to position [152, 0]
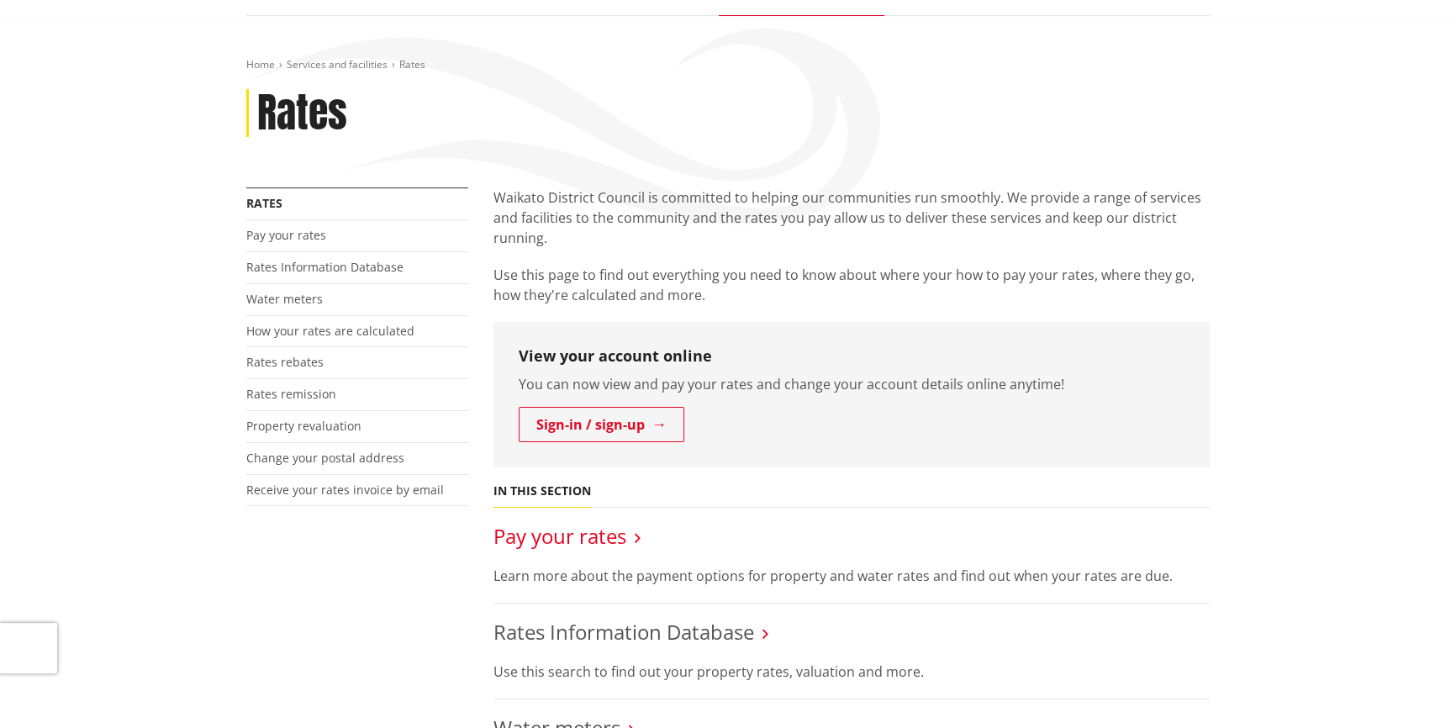
click at [592, 540] on link "Pay your rates" at bounding box center [559, 536] width 133 height 28
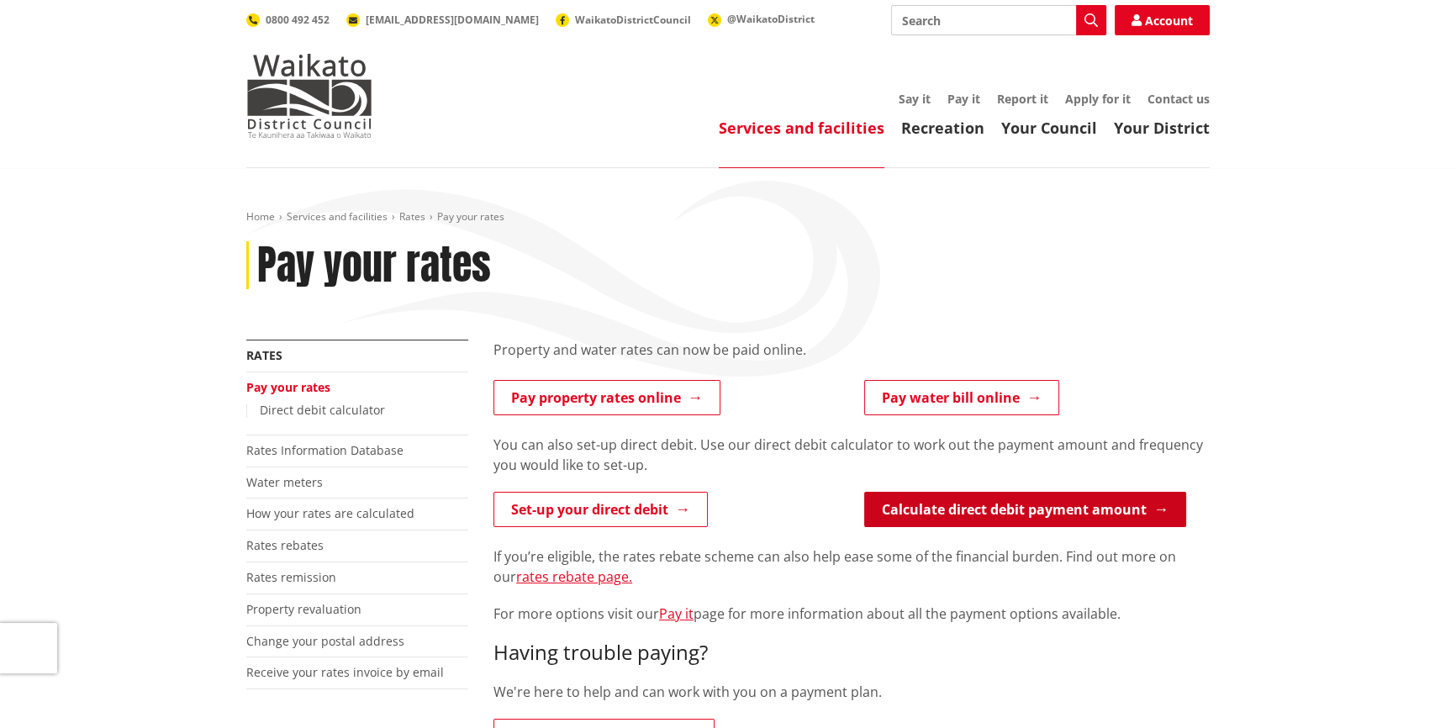
click at [951, 505] on link "Calculate direct debit payment amount" at bounding box center [1025, 509] width 322 height 35
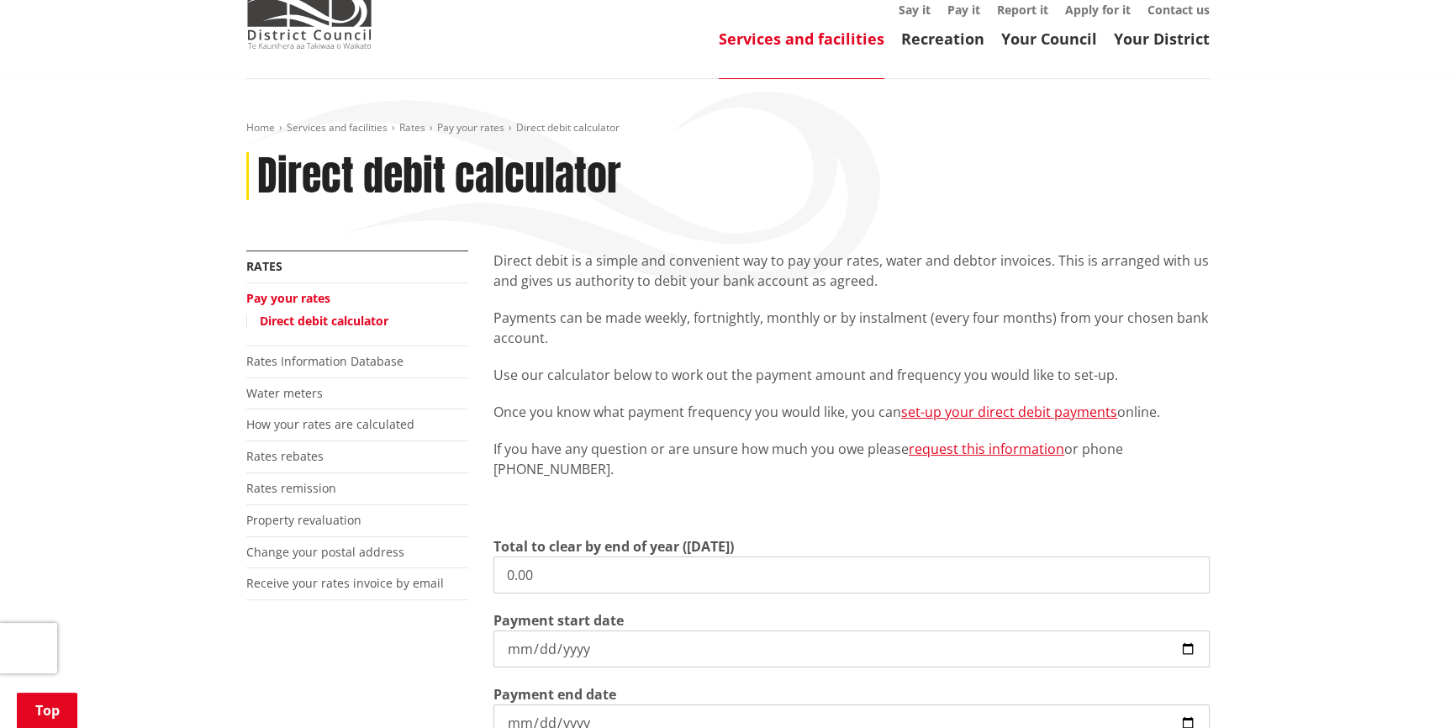
scroll to position [229, 0]
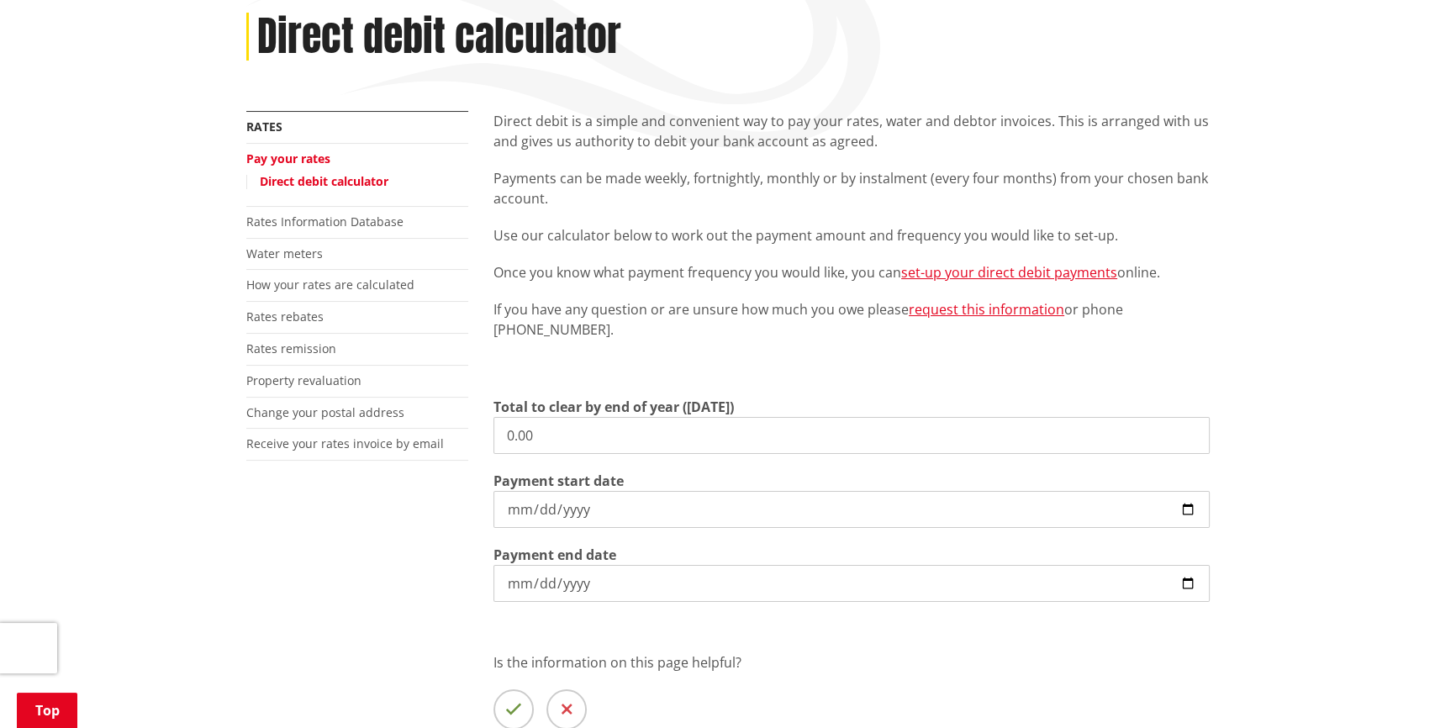
click at [511, 428] on input "0.00" at bounding box center [851, 435] width 716 height 37
type input "3,445.00"
click at [1190, 510] on input "[DATE]" at bounding box center [851, 509] width 716 height 37
type input "[DATE]"
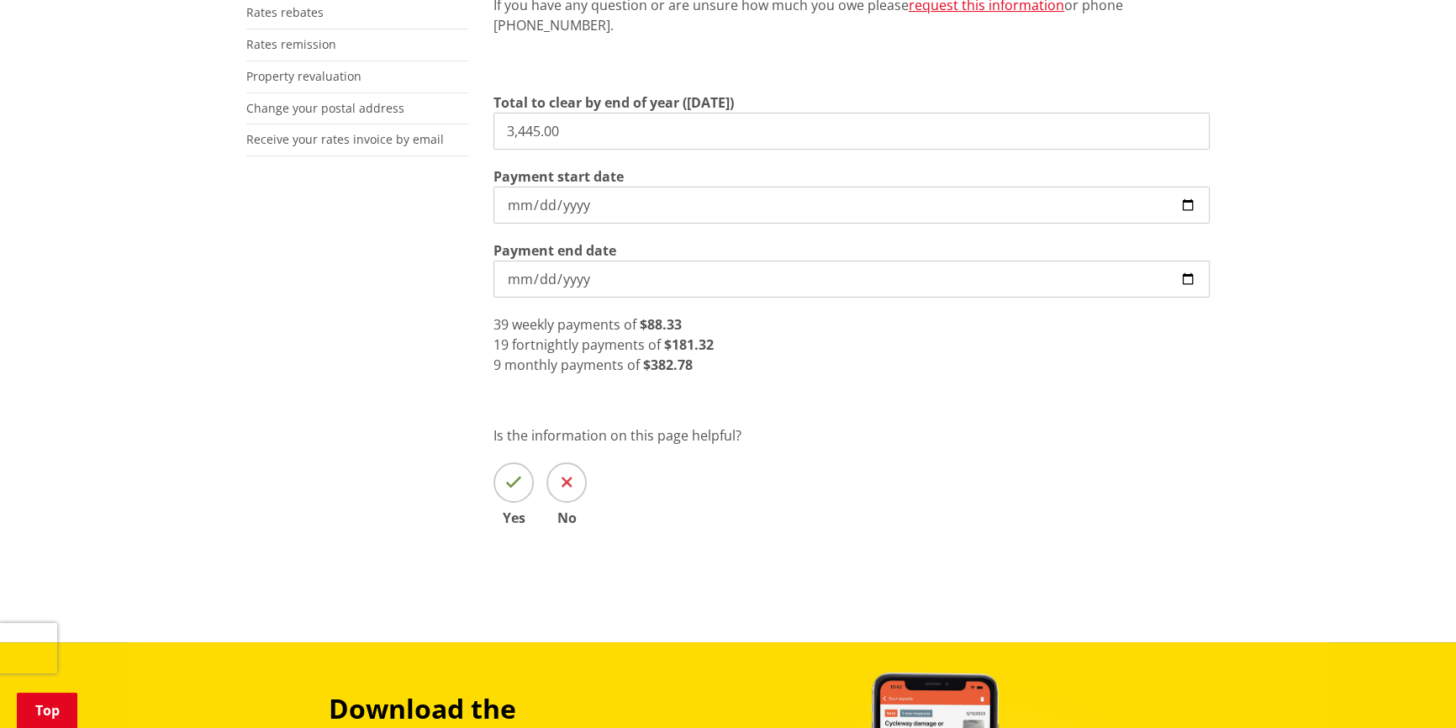
scroll to position [534, 0]
